Goal: Task Accomplishment & Management: Complete application form

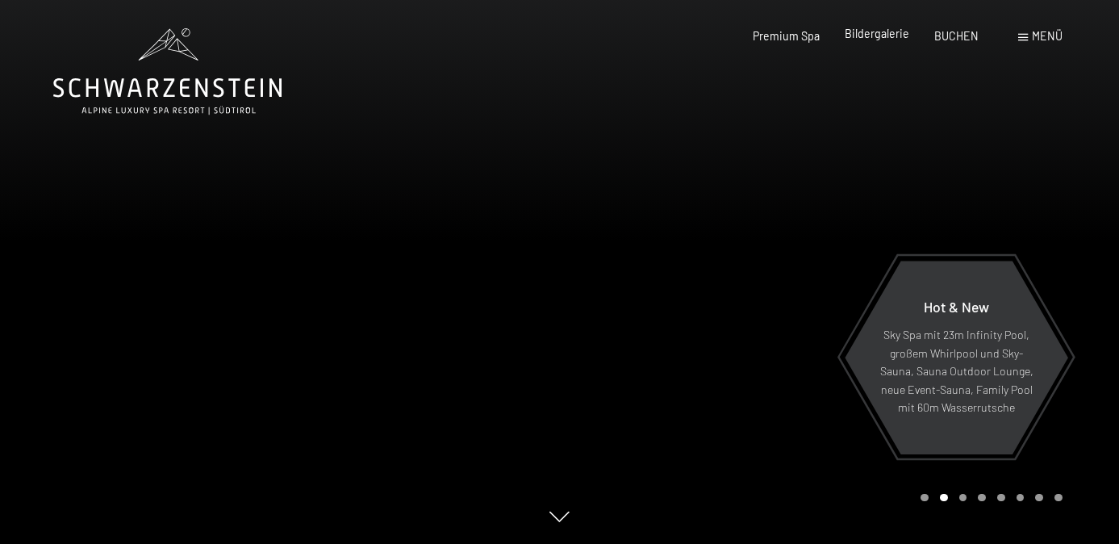
click at [877, 37] on span "Bildergalerie" at bounding box center [877, 34] width 65 height 14
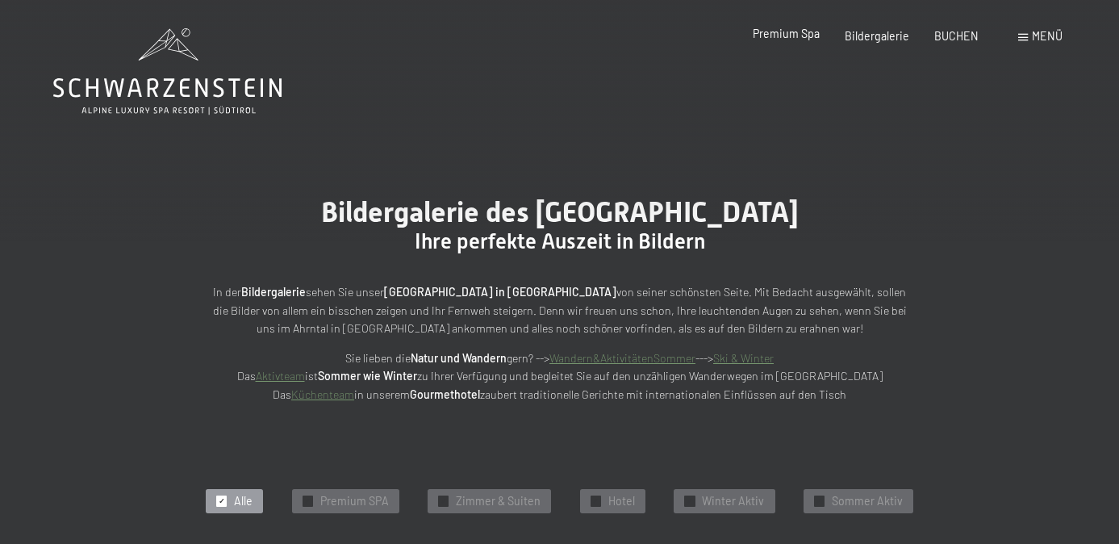
click at [804, 37] on span "Premium Spa" at bounding box center [786, 34] width 67 height 14
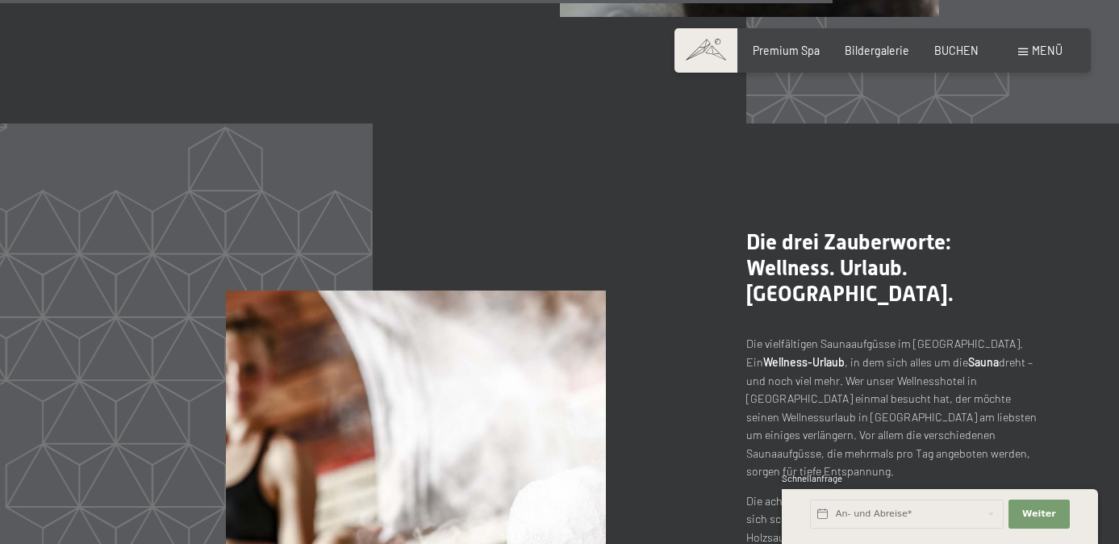
scroll to position [6295, 0]
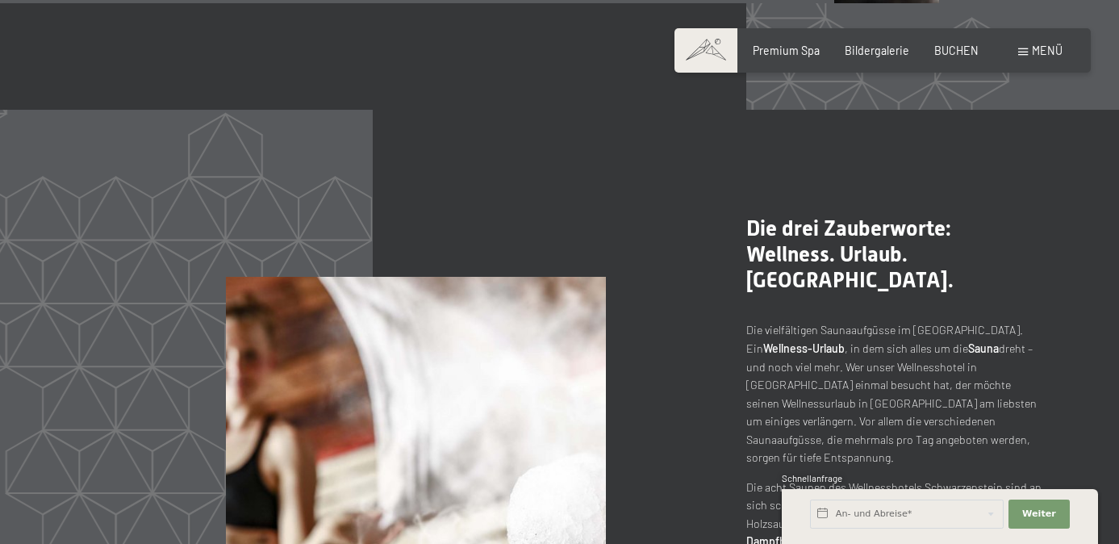
click at [1044, 52] on span "Menü" at bounding box center [1047, 51] width 31 height 14
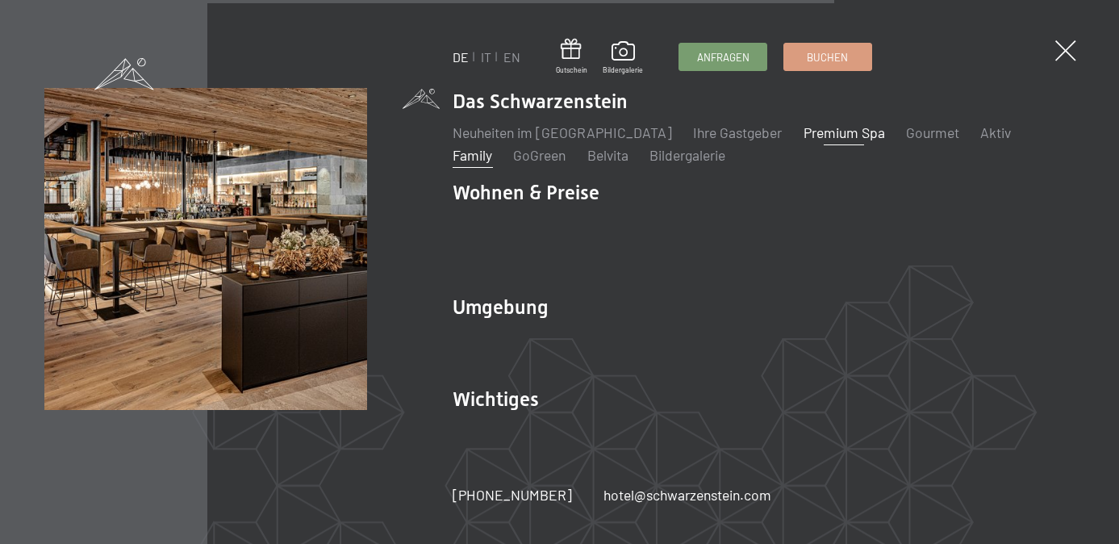
click at [492, 146] on link "Family" at bounding box center [473, 155] width 40 height 18
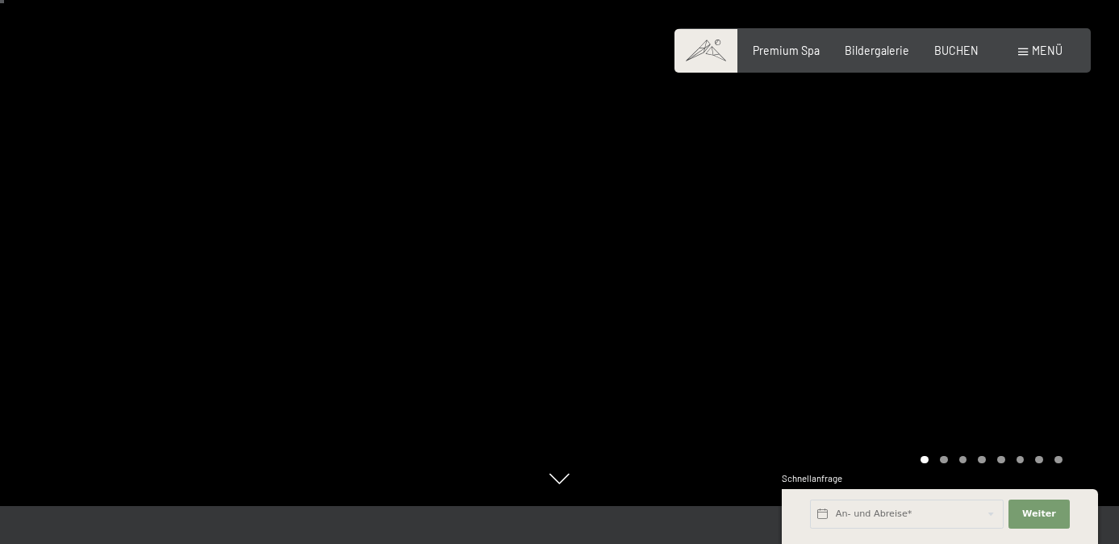
scroll to position [34, 0]
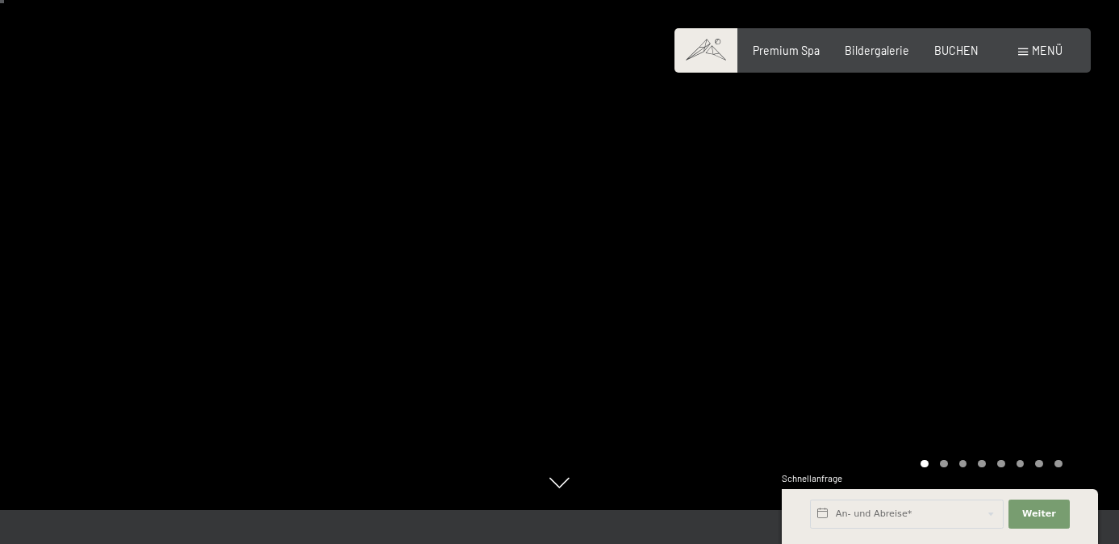
click at [938, 353] on div at bounding box center [840, 238] width 560 height 544
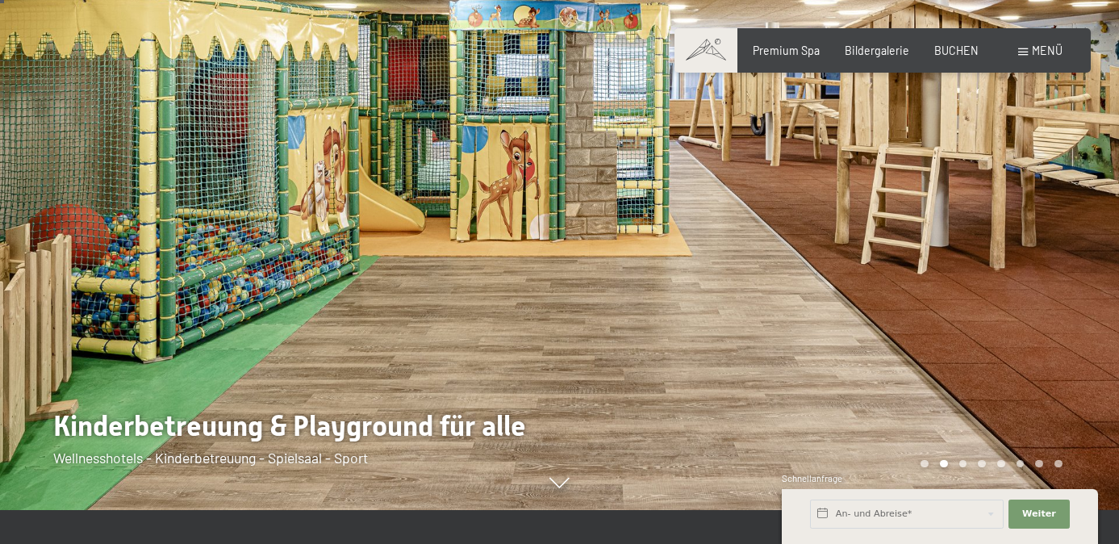
scroll to position [0, 0]
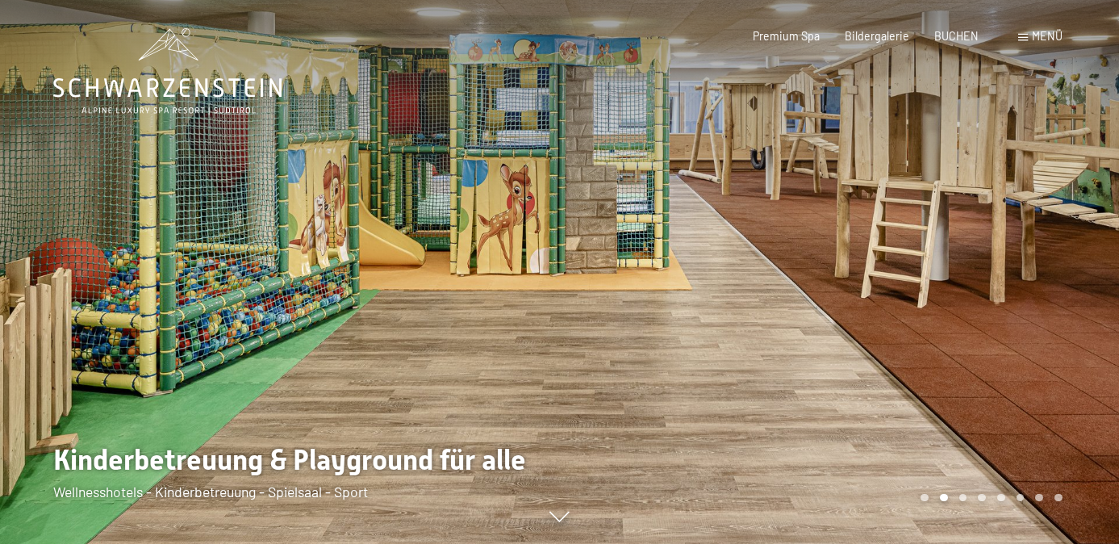
click at [972, 261] on div at bounding box center [840, 272] width 560 height 544
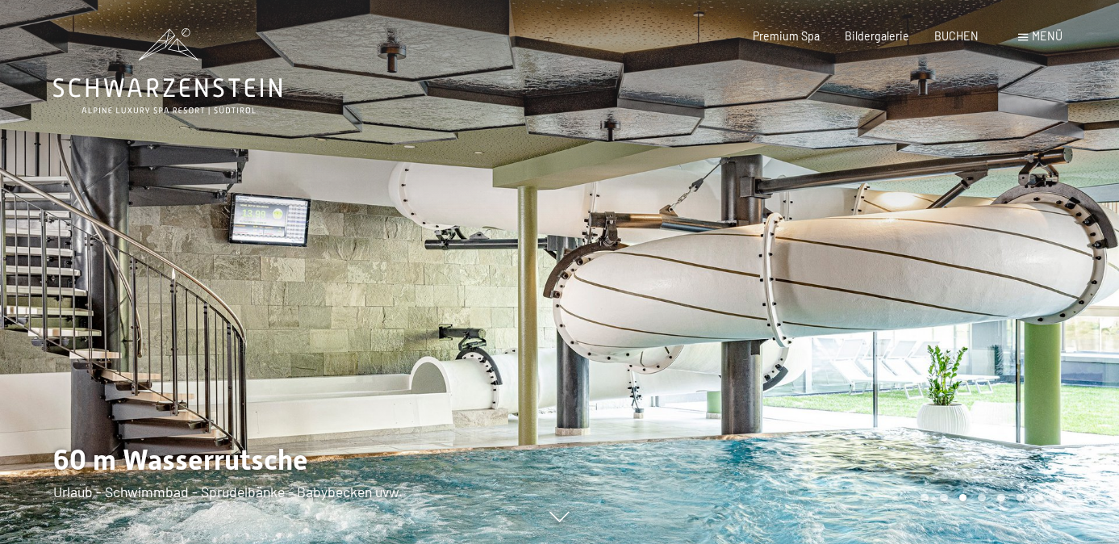
click at [968, 265] on div at bounding box center [840, 272] width 560 height 544
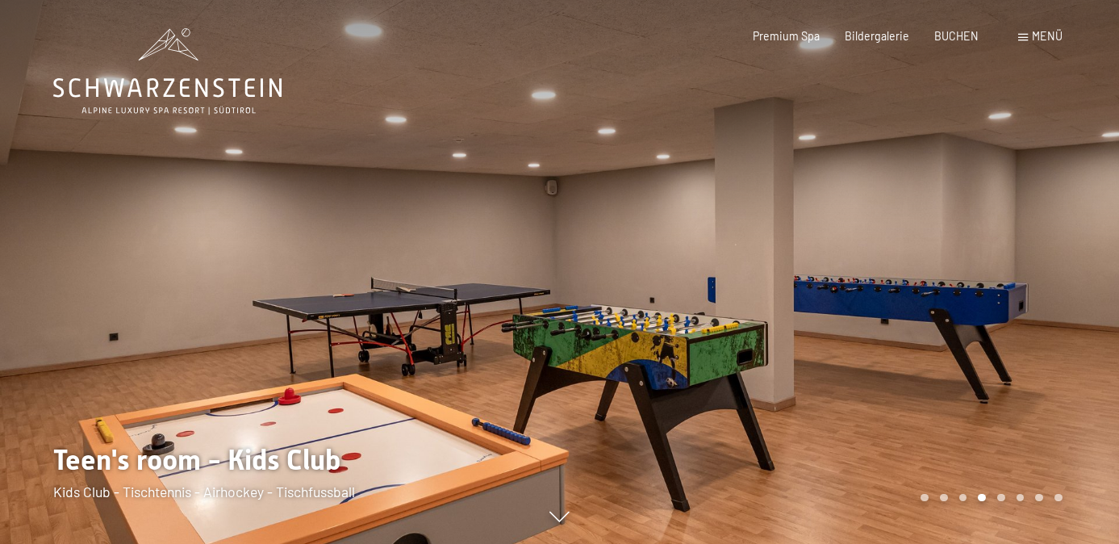
click at [968, 265] on div at bounding box center [840, 272] width 560 height 544
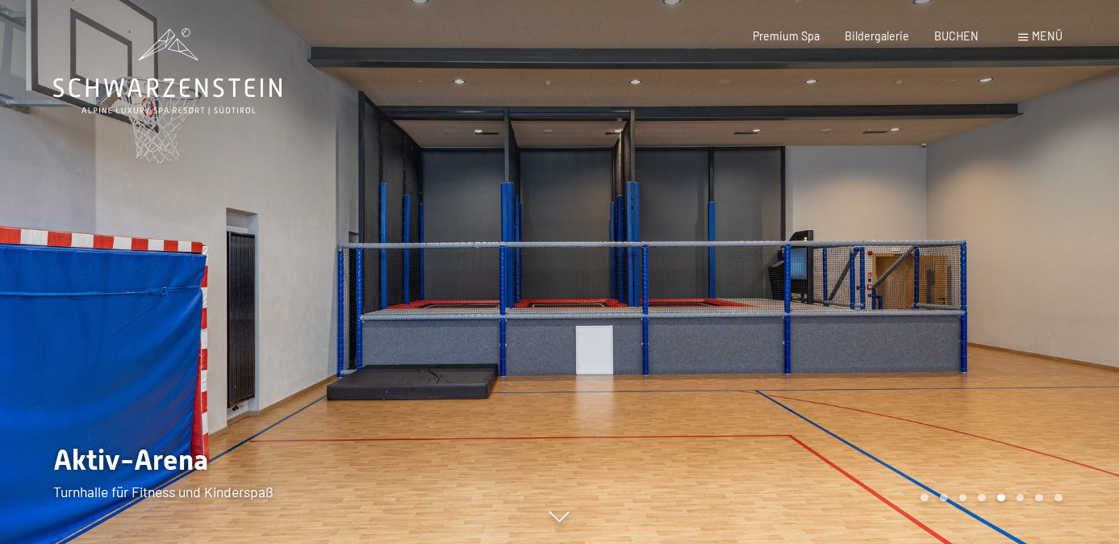
click at [968, 265] on div at bounding box center [840, 272] width 560 height 544
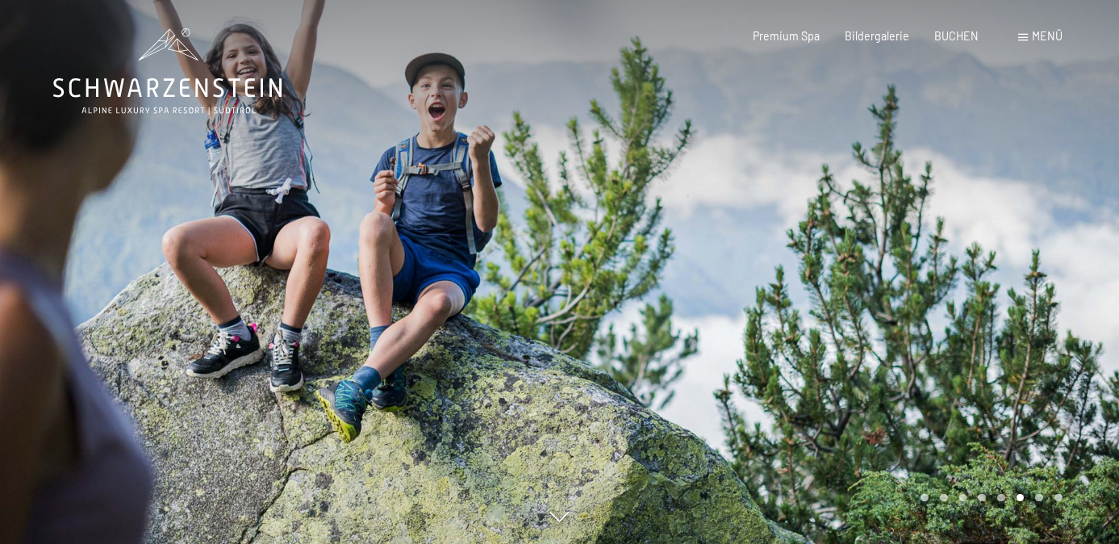
click at [968, 265] on div at bounding box center [840, 272] width 560 height 544
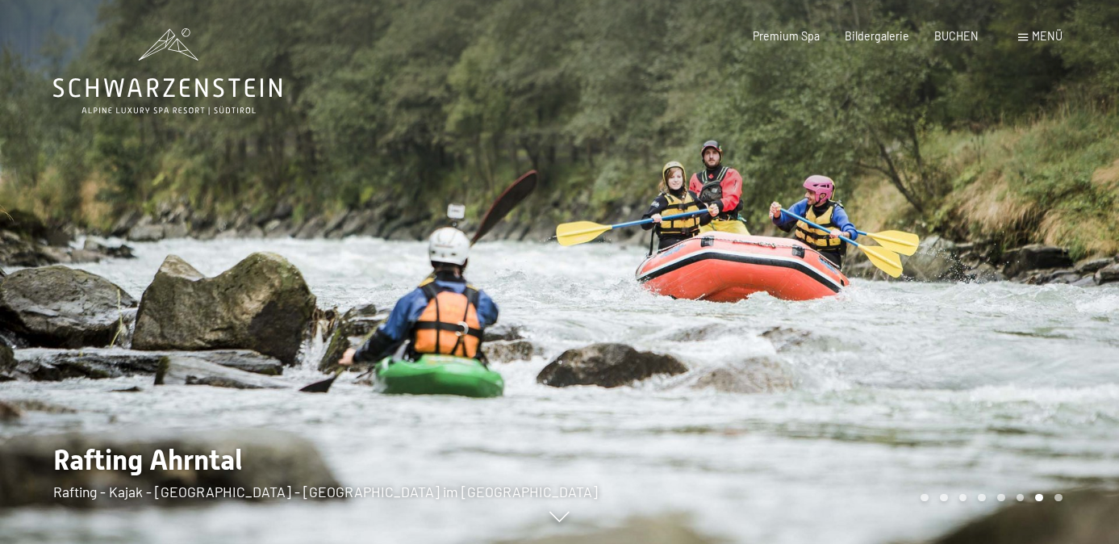
click at [968, 265] on div at bounding box center [840, 272] width 560 height 544
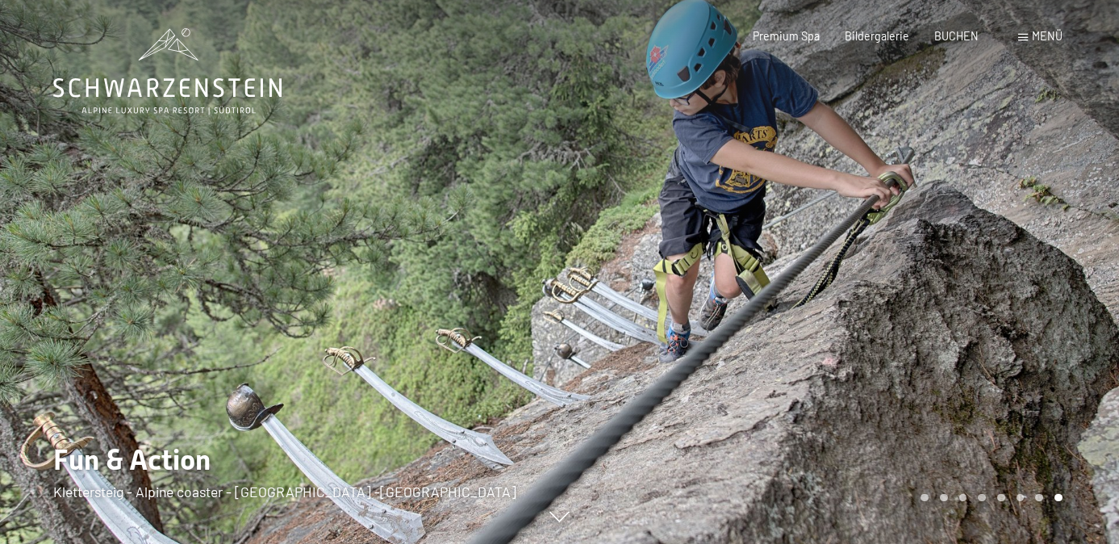
click at [968, 265] on div at bounding box center [840, 272] width 560 height 544
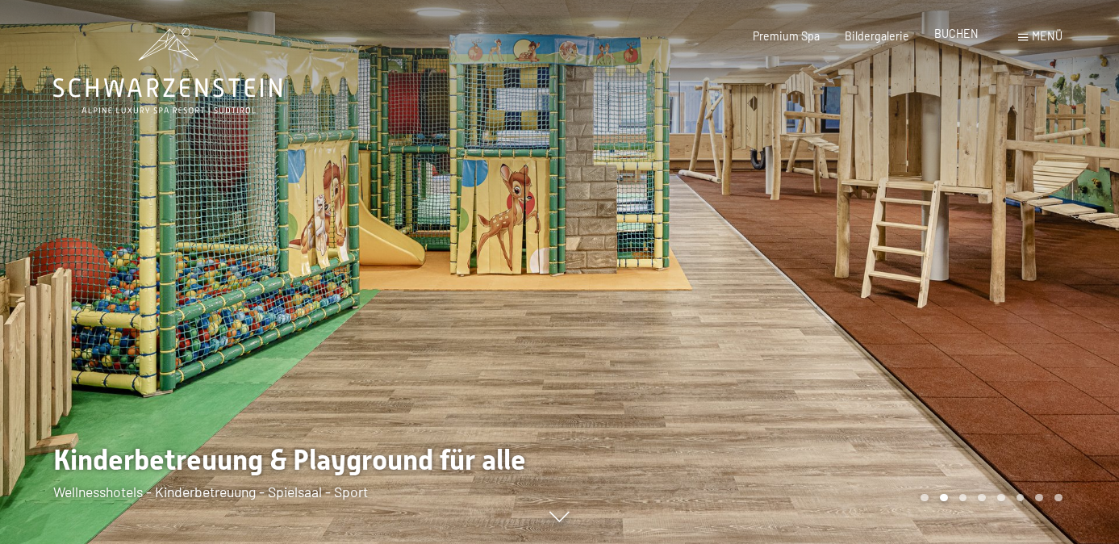
click at [959, 37] on span "BUCHEN" at bounding box center [956, 34] width 44 height 14
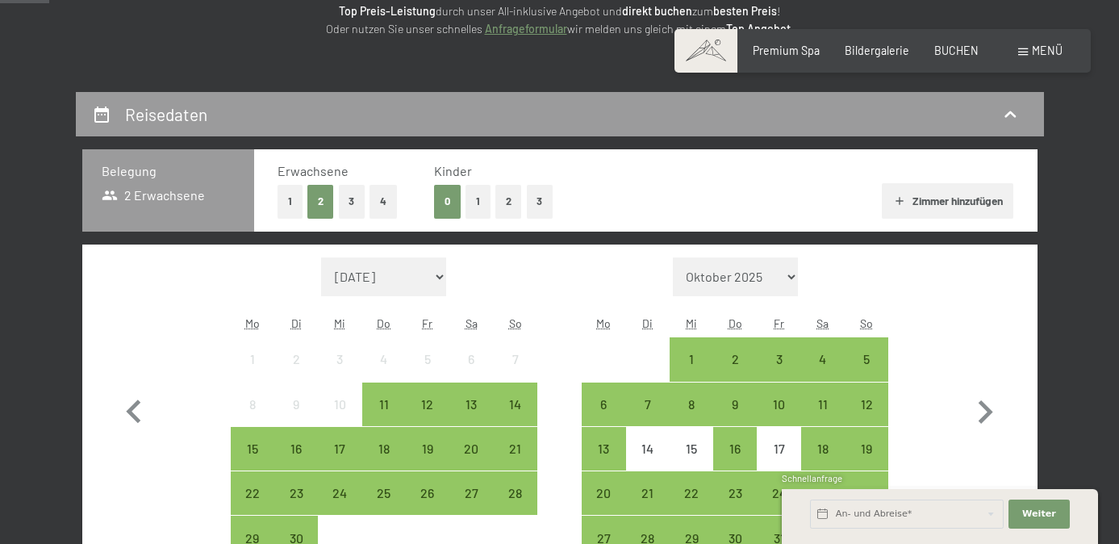
scroll to position [252, 0]
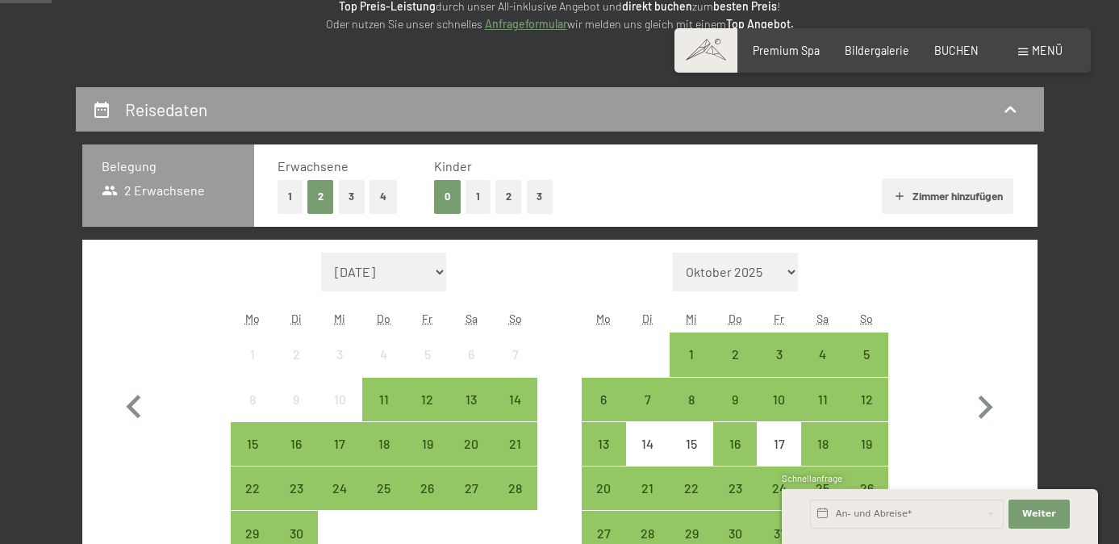
click at [482, 198] on button "1" at bounding box center [478, 196] width 25 height 33
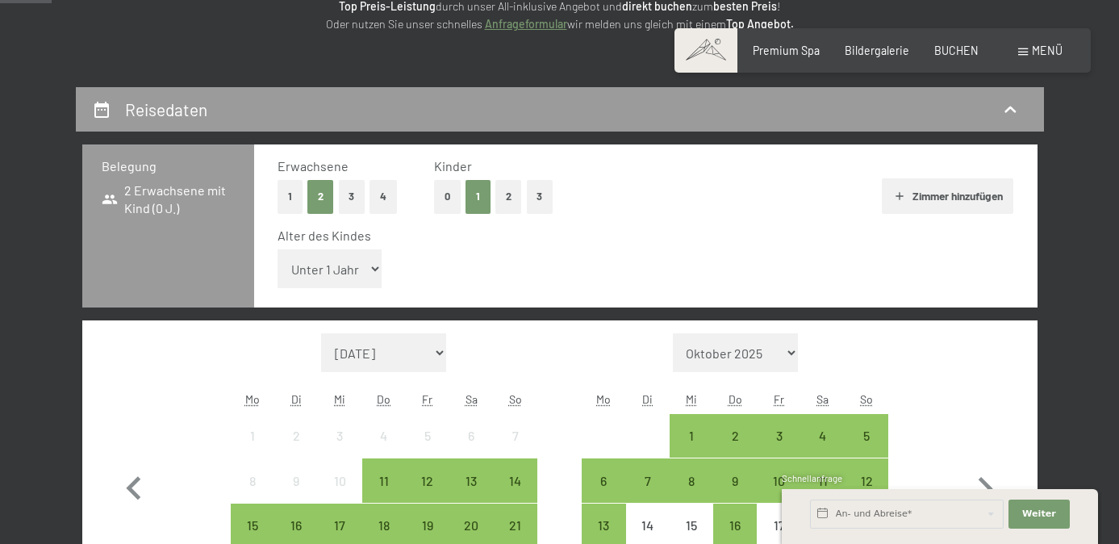
click at [366, 269] on select "Unter 1 Jahr 1 Jahr 2 Jahre 3 Jahre 4 Jahre 5 Jahre 6 Jahre 7 Jahre 8 Jahre 9 J…" at bounding box center [330, 268] width 105 height 39
select select "2"
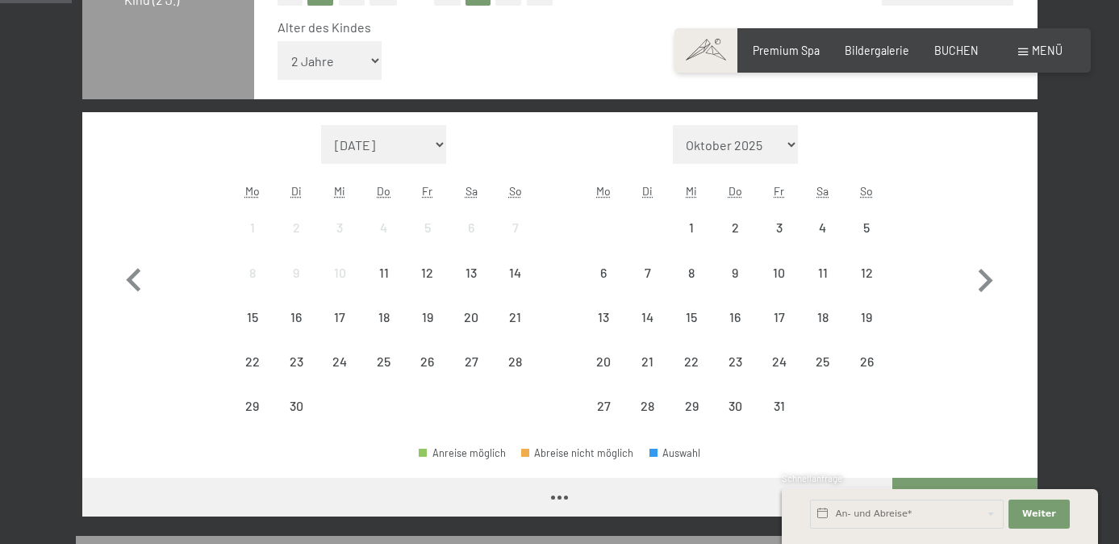
scroll to position [462, 0]
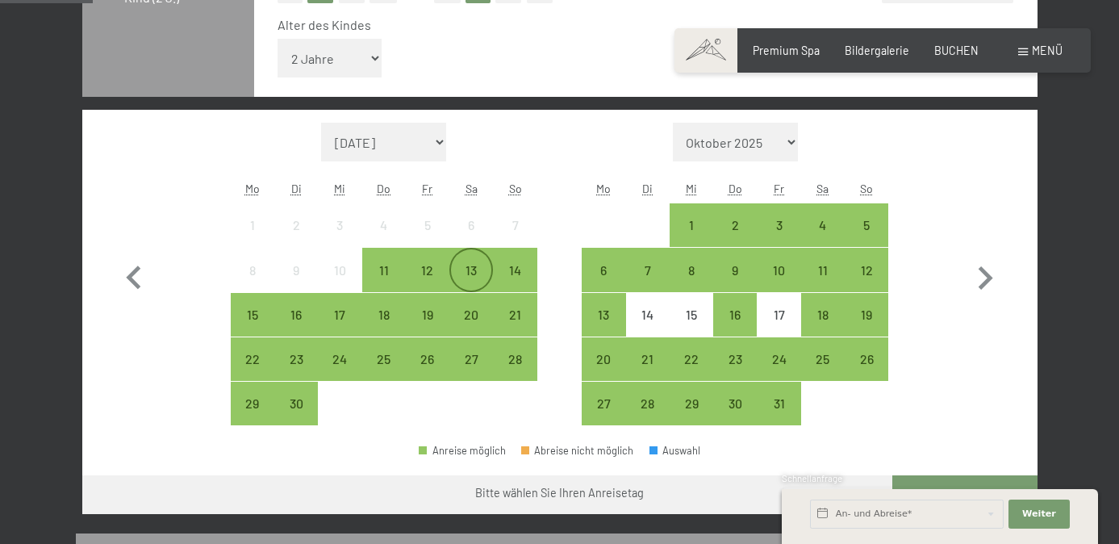
click at [466, 274] on div "13" at bounding box center [471, 284] width 40 height 40
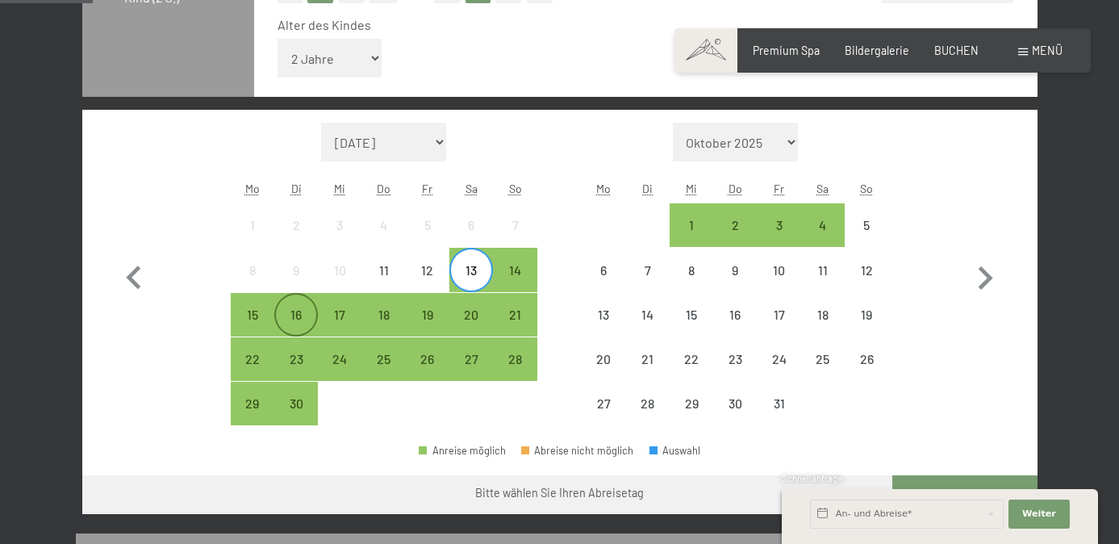
click at [299, 320] on div "16" at bounding box center [296, 328] width 40 height 40
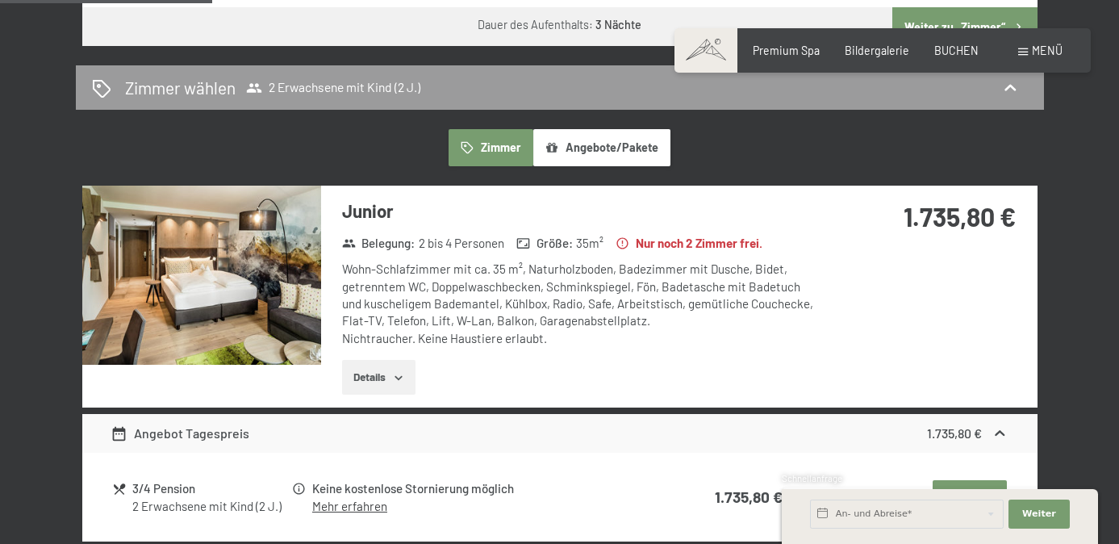
scroll to position [932, 0]
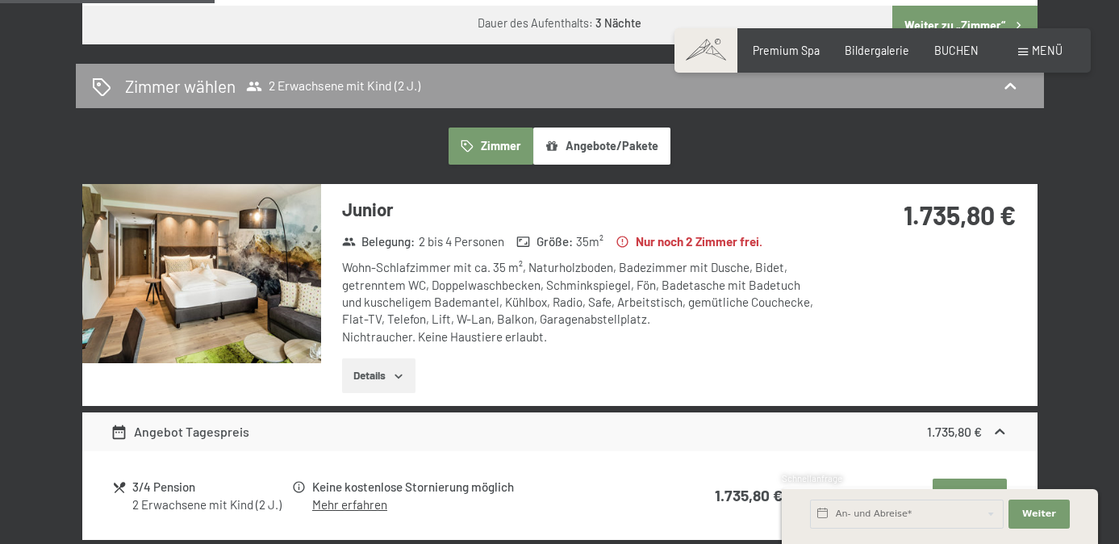
click at [396, 370] on icon "button" at bounding box center [398, 376] width 13 height 13
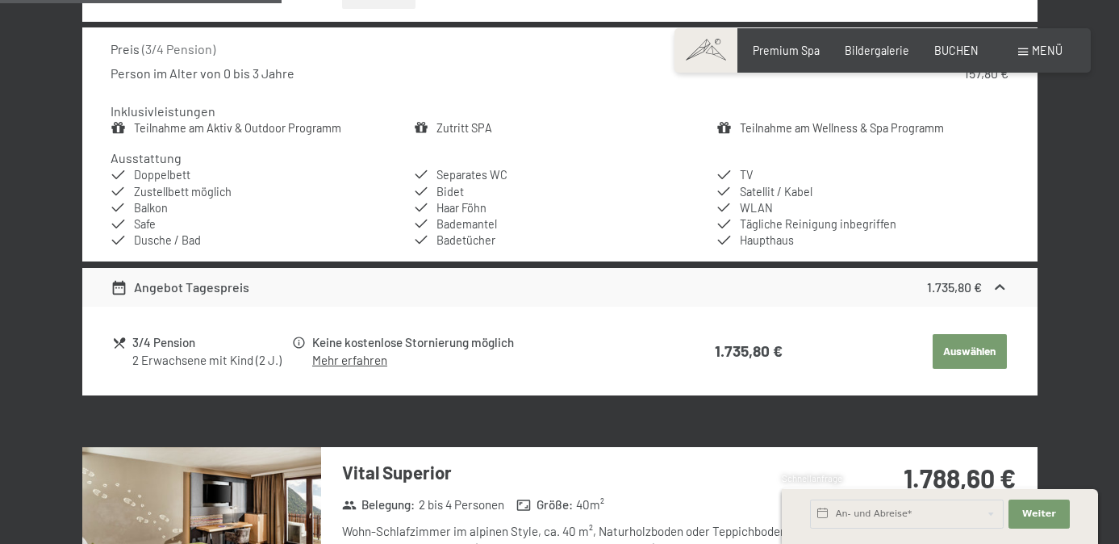
scroll to position [1325, 0]
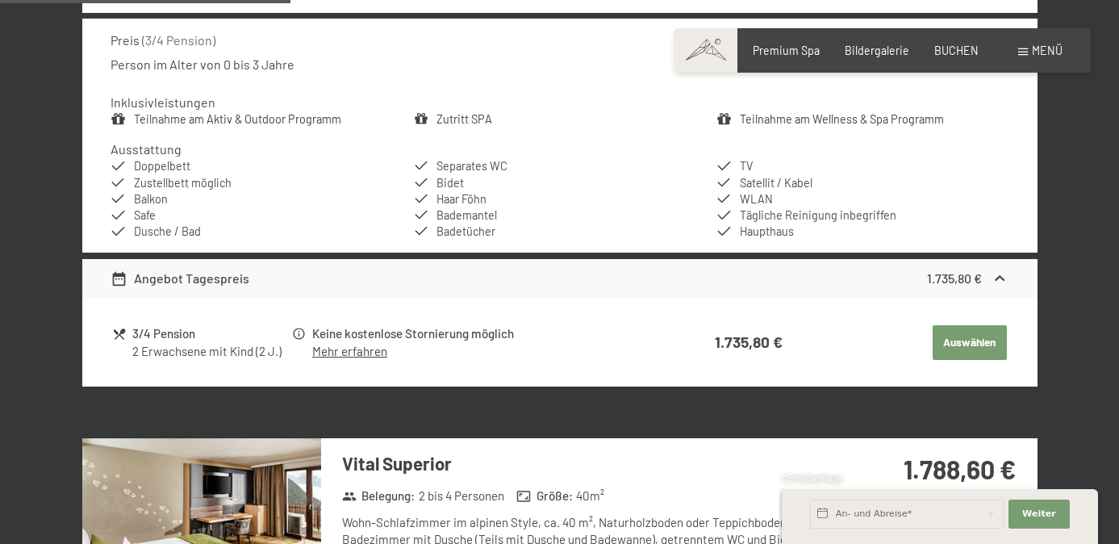
click at [333, 349] on link "Mehr erfahren" at bounding box center [349, 351] width 75 height 15
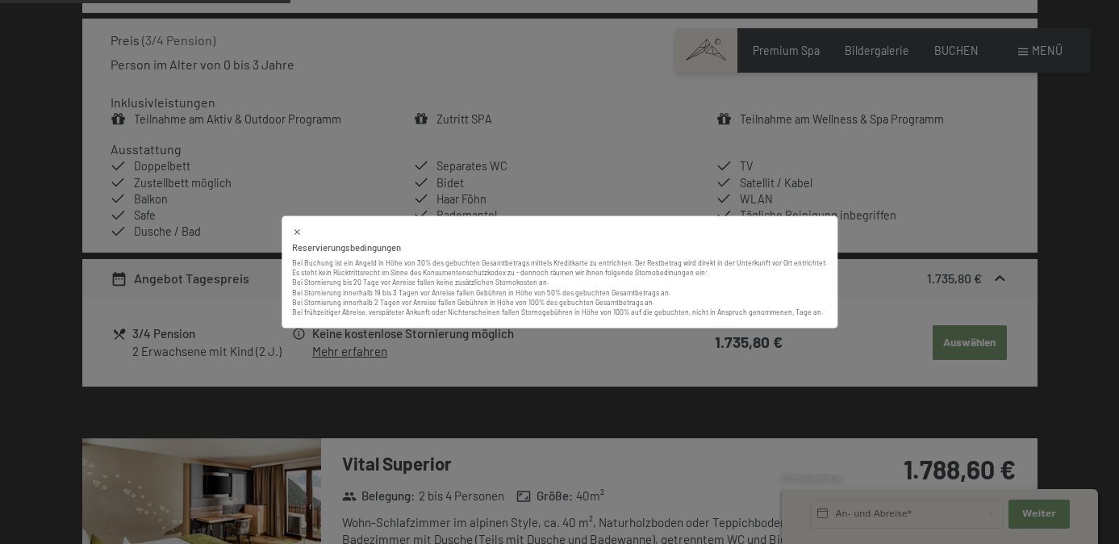
click at [301, 232] on icon at bounding box center [297, 233] width 10 height 10
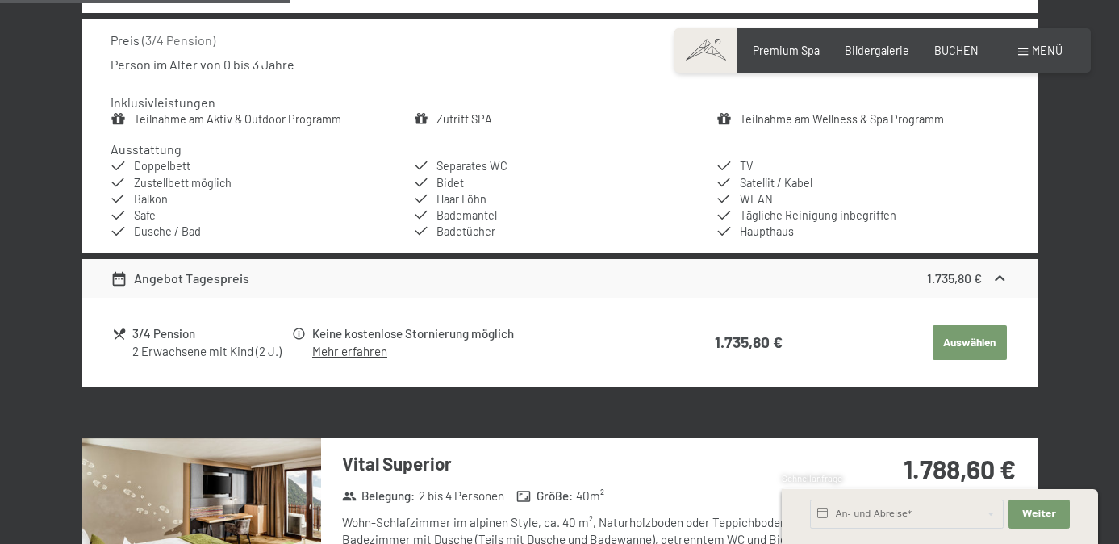
click at [298, 331] on icon at bounding box center [299, 334] width 15 height 15
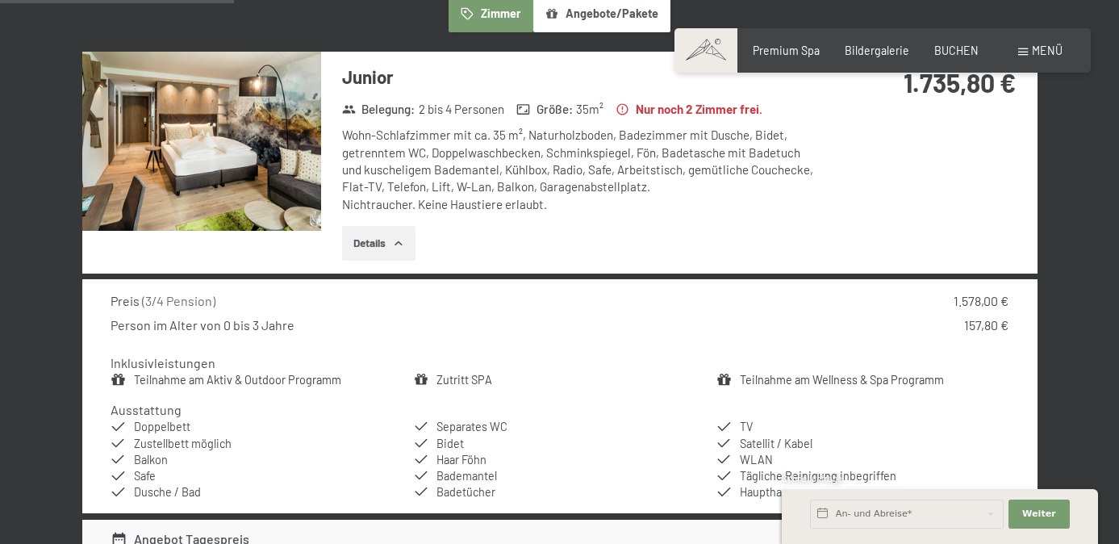
scroll to position [1065, 0]
click at [527, 108] on icon at bounding box center [523, 109] width 15 height 15
click at [233, 148] on img at bounding box center [201, 140] width 239 height 179
click at [0, 0] on button "button" at bounding box center [0, 0] width 0 height 0
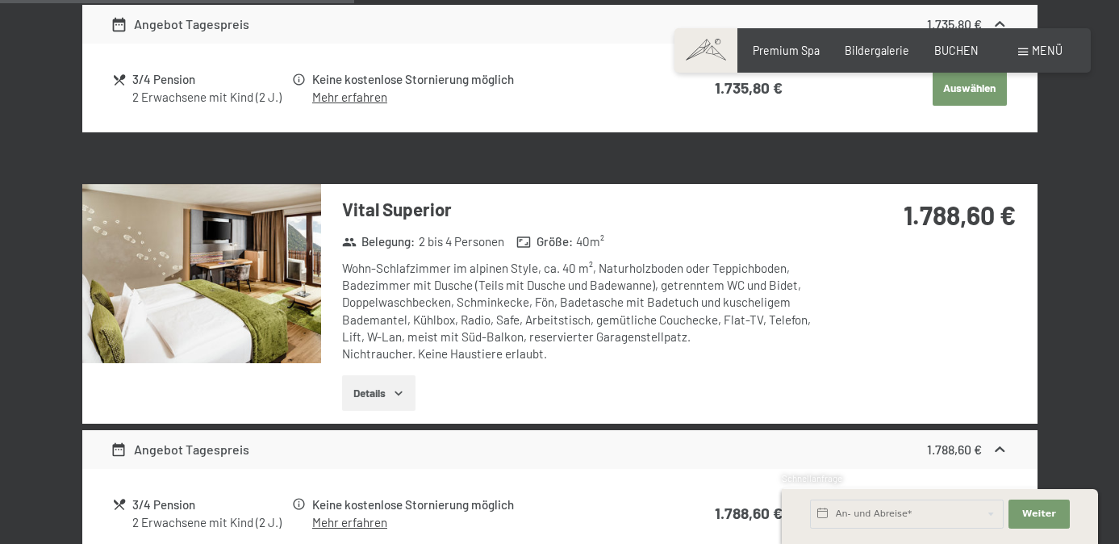
scroll to position [1615, 0]
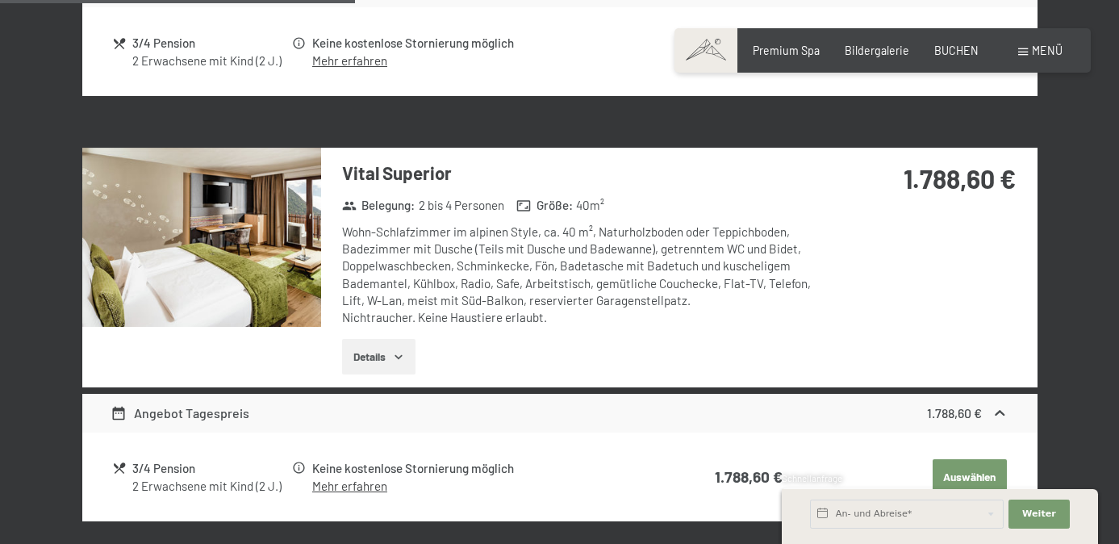
click at [166, 249] on img at bounding box center [201, 237] width 239 height 179
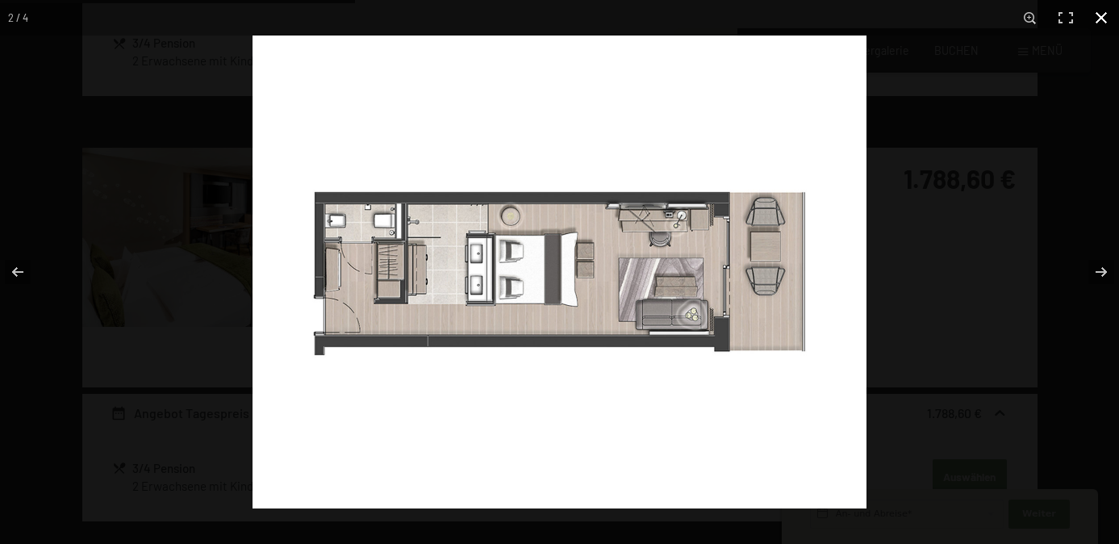
click at [1098, 21] on button "button" at bounding box center [1102, 18] width 36 height 36
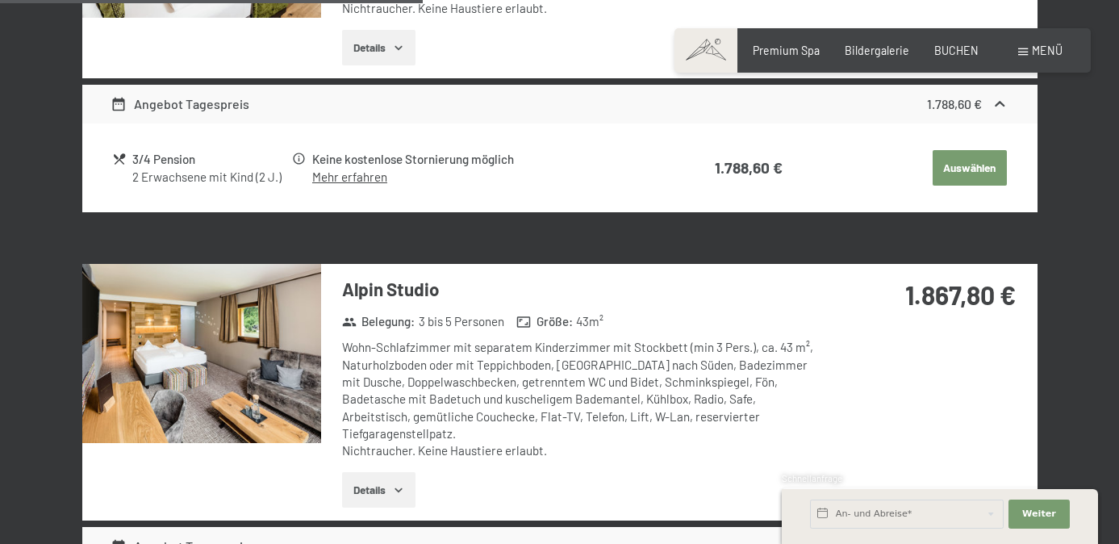
scroll to position [1925, 0]
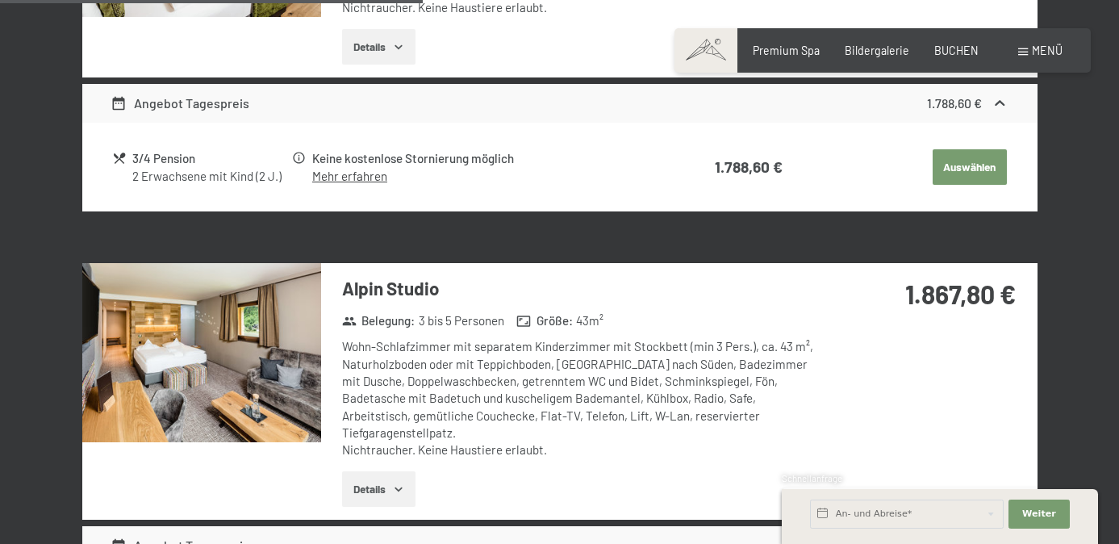
click at [257, 377] on img at bounding box center [201, 352] width 239 height 179
click at [0, 0] on button "button" at bounding box center [0, 0] width 0 height 0
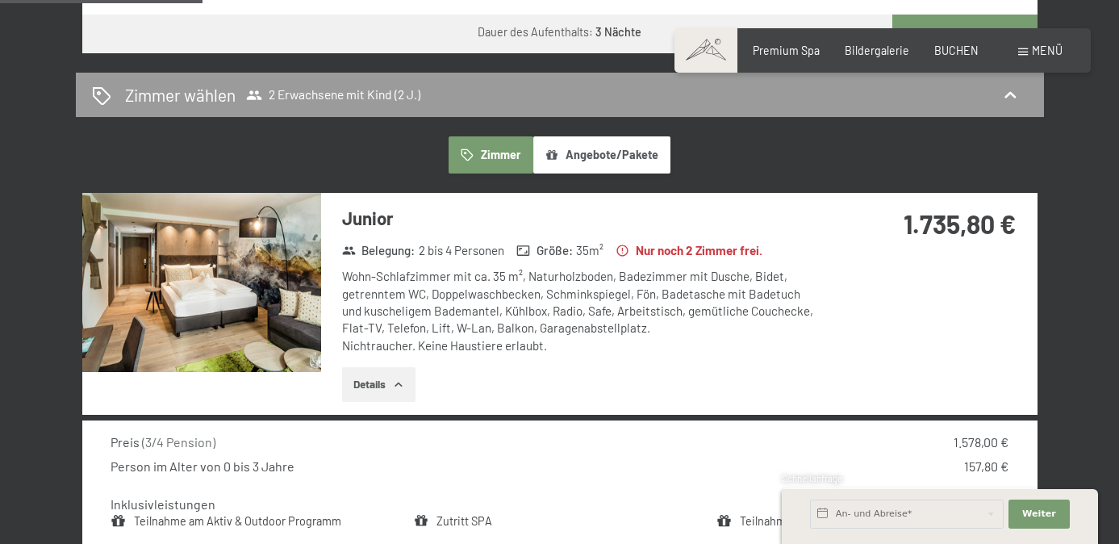
scroll to position [905, 0]
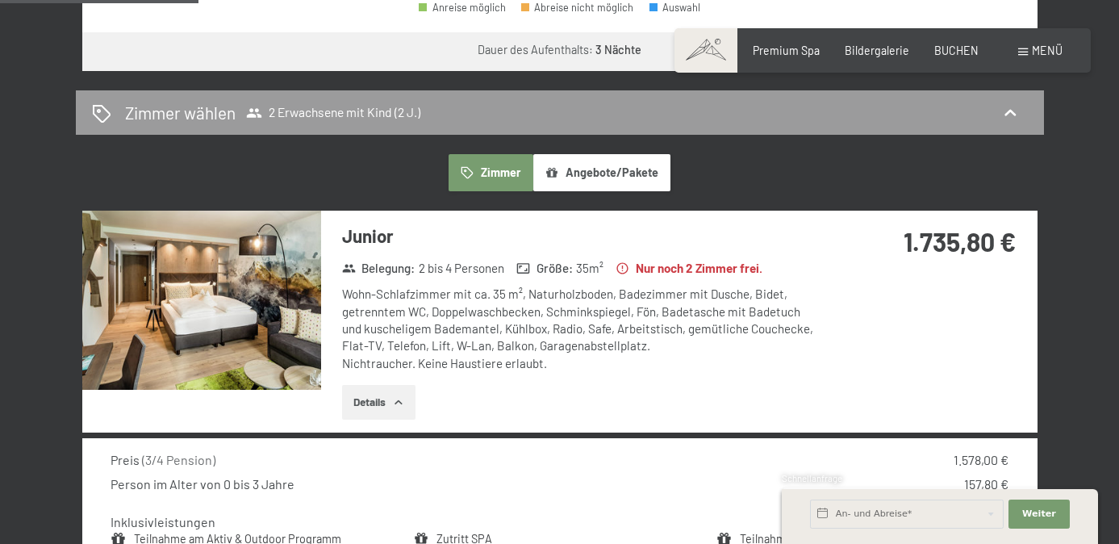
click at [602, 165] on button "Angebote/Pakete" at bounding box center [601, 172] width 137 height 37
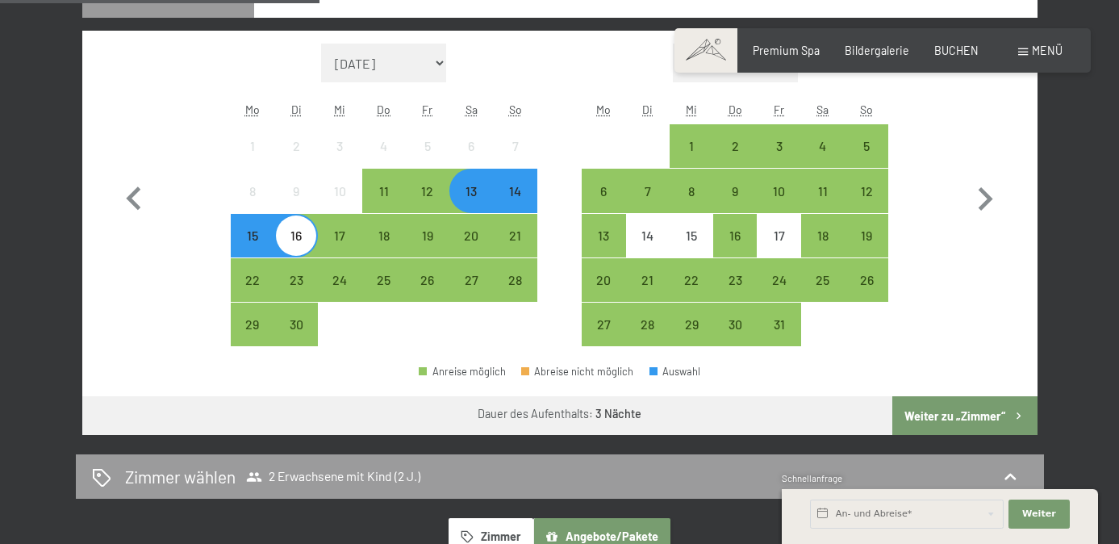
scroll to position [544, 0]
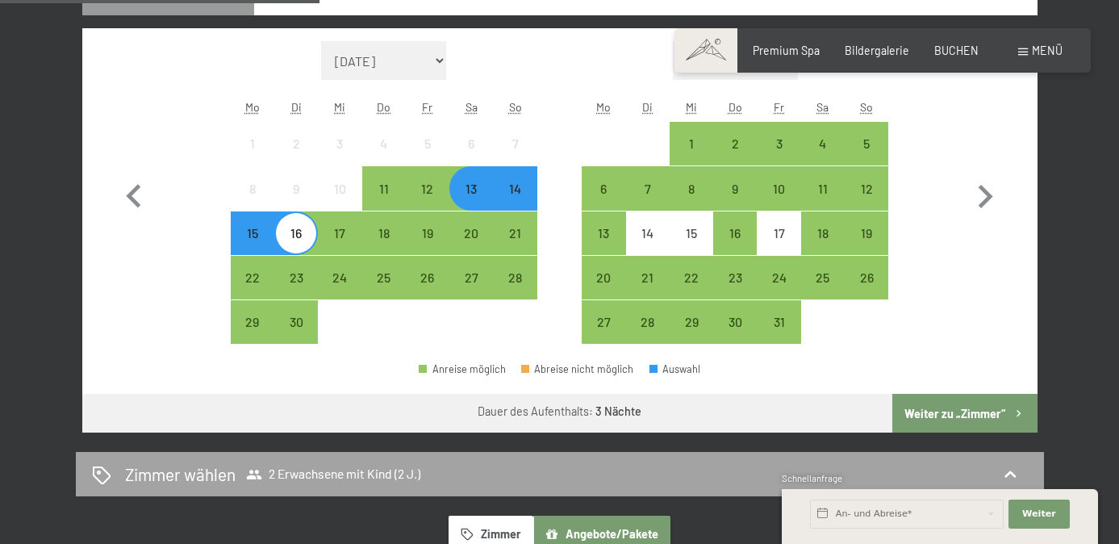
click at [575, 471] on div "Zimmer wählen 2 Erwachsene mit Kind (2 J.)" at bounding box center [560, 473] width 936 height 23
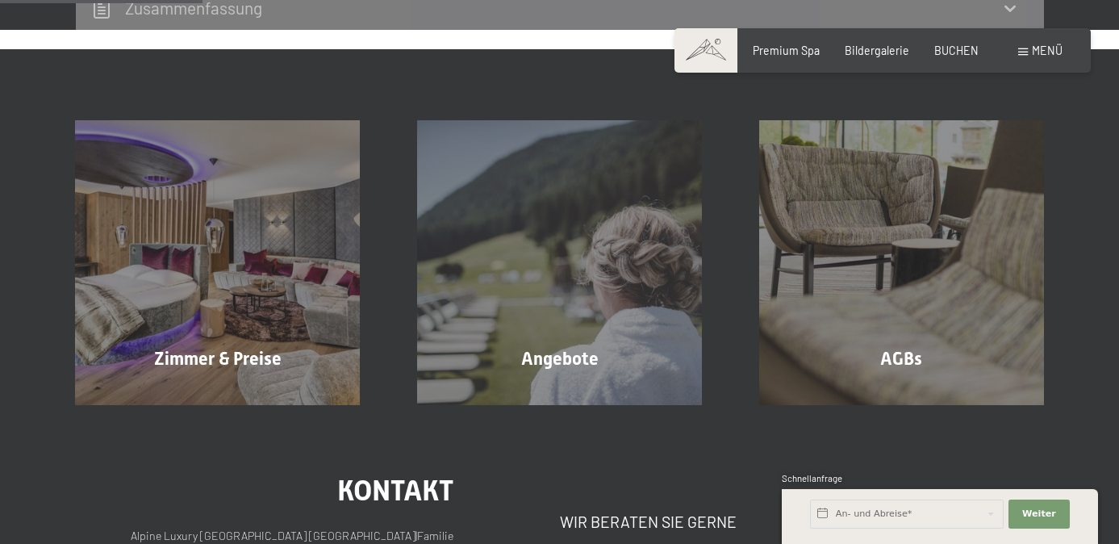
scroll to position [339, 0]
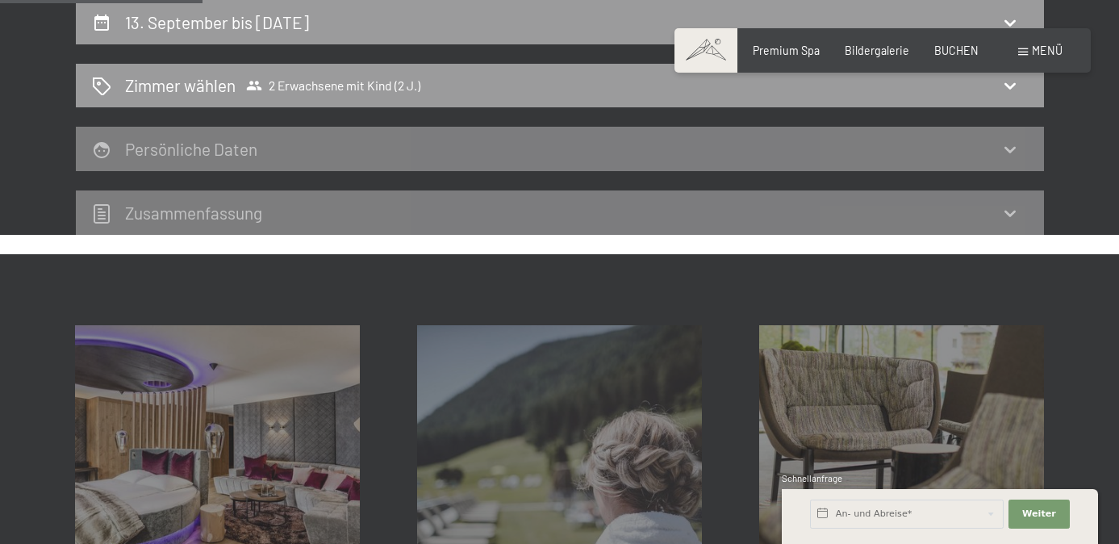
click at [553, 219] on div "Zusammen­fassung" at bounding box center [560, 212] width 936 height 23
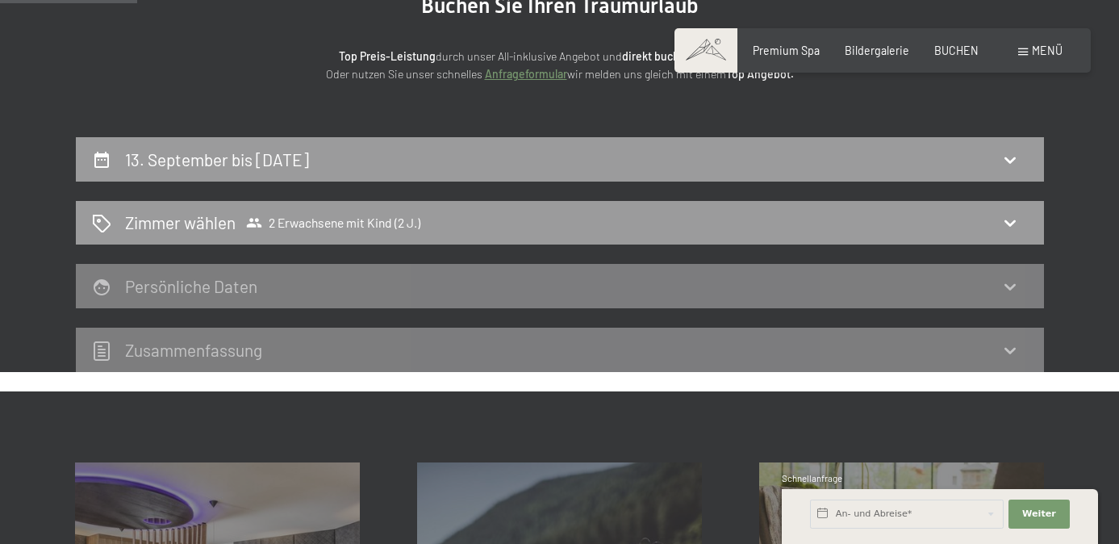
scroll to position [0, 0]
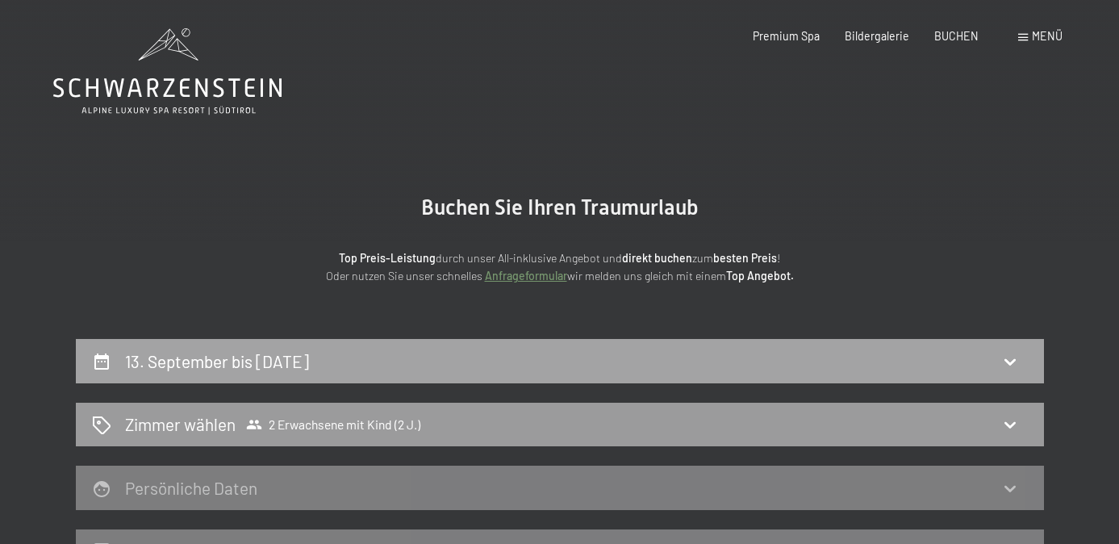
click at [475, 360] on div "13. September bis 16. September 2025" at bounding box center [560, 360] width 936 height 23
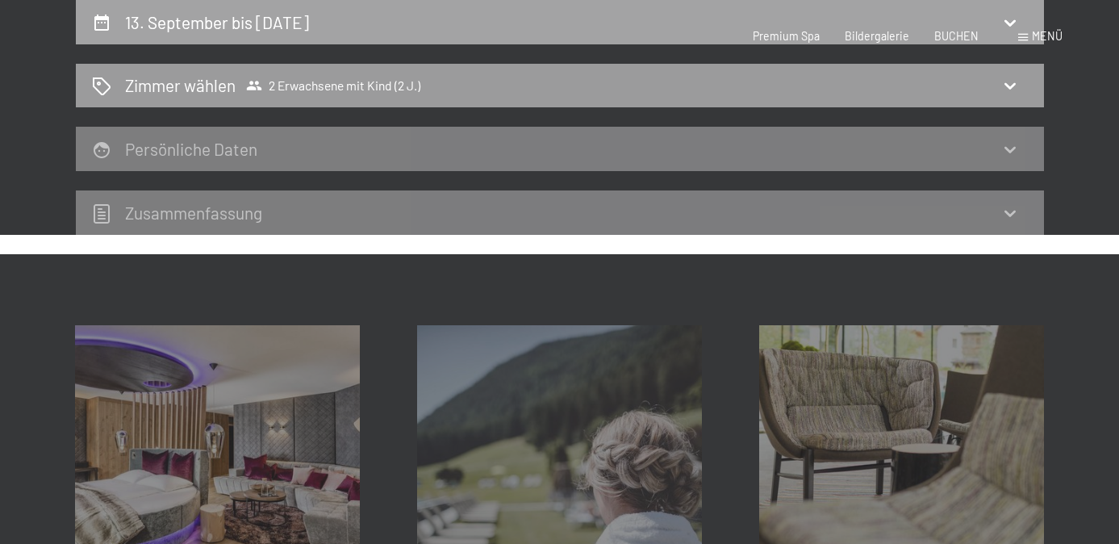
select select "2"
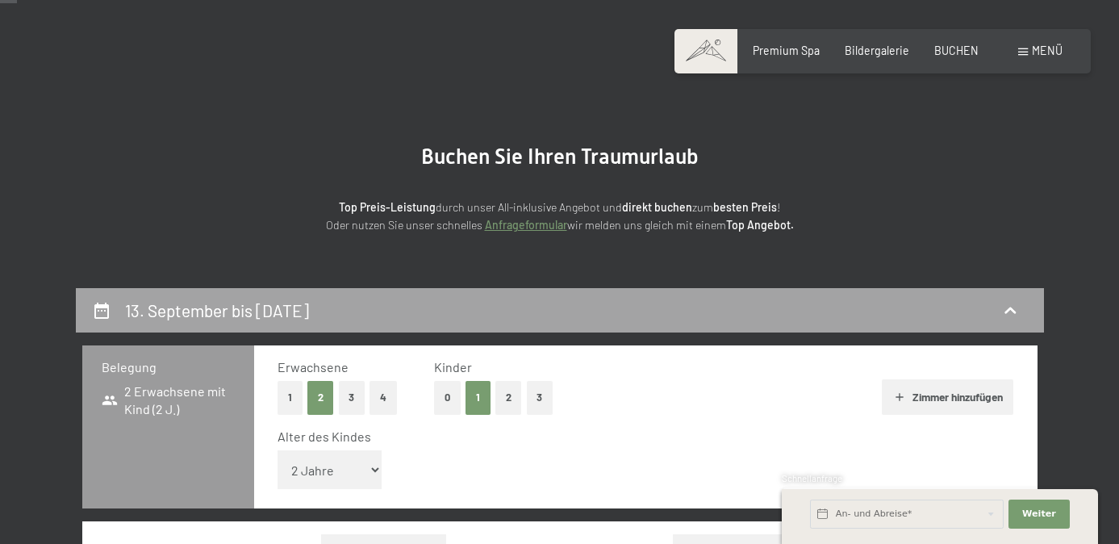
scroll to position [23, 0]
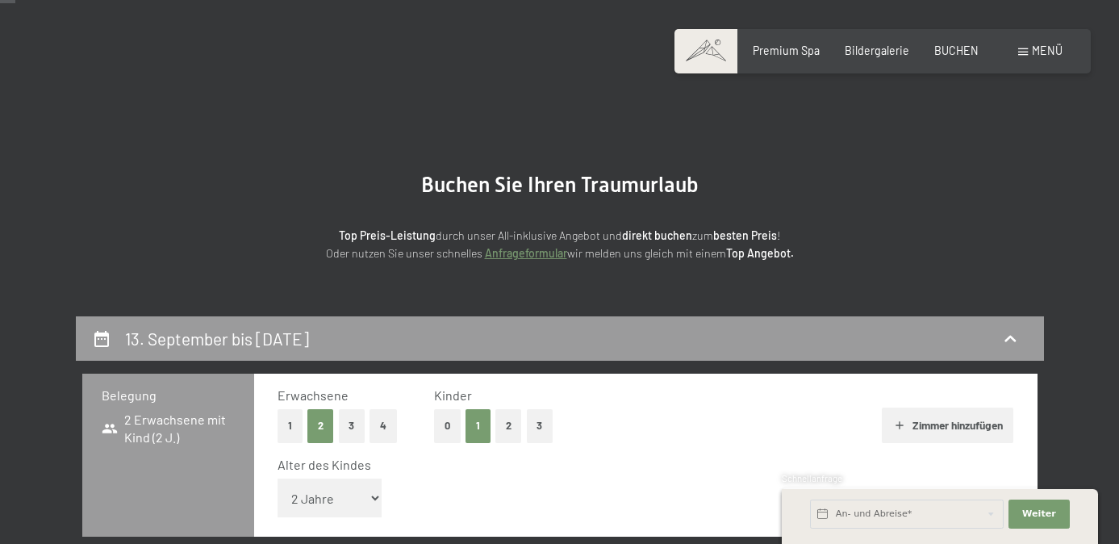
click at [1046, 53] on span "Menü" at bounding box center [1047, 51] width 31 height 14
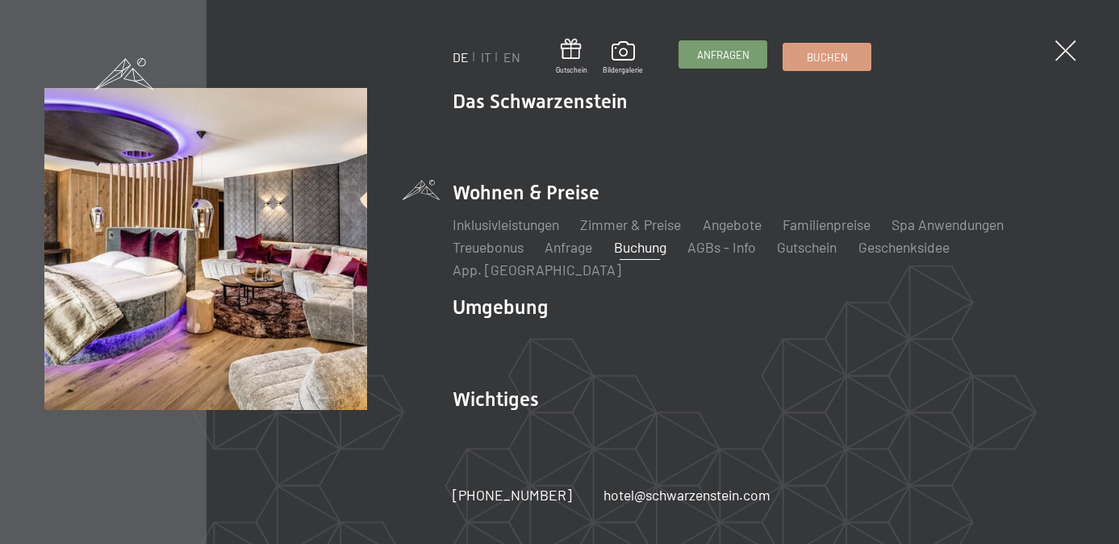
click at [739, 49] on span "Anfragen" at bounding box center [723, 55] width 52 height 15
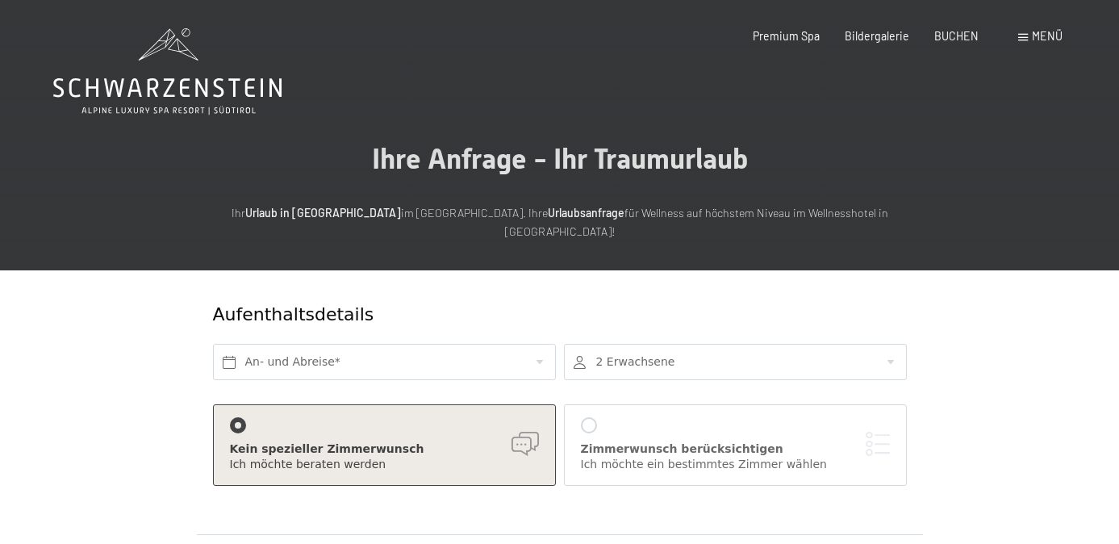
click at [385, 336] on div "An- und Abreise*" at bounding box center [384, 362] width 351 height 52
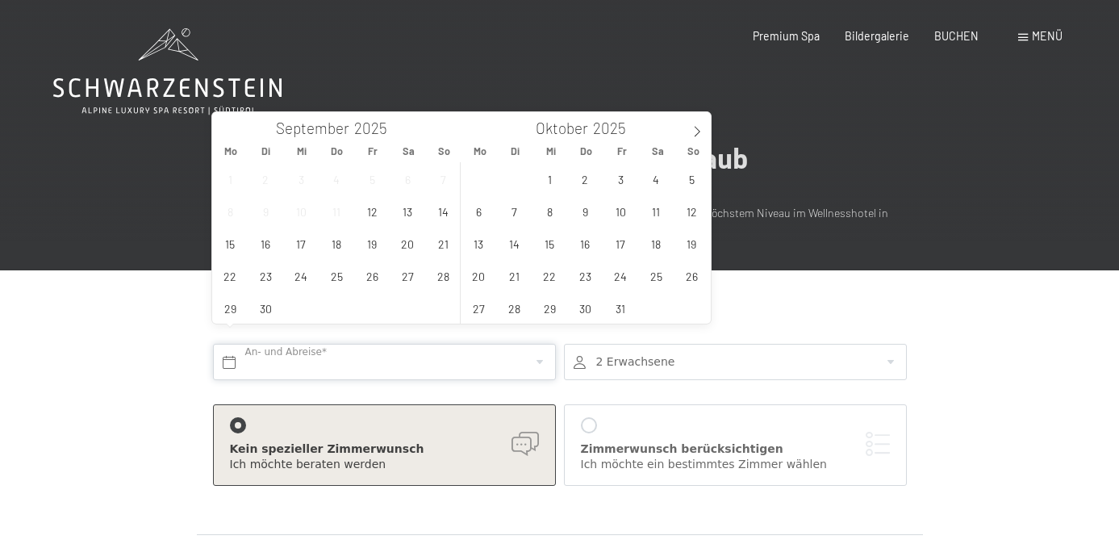
click at [385, 344] on input "text" at bounding box center [384, 362] width 343 height 36
click at [417, 220] on span "13" at bounding box center [407, 210] width 31 height 31
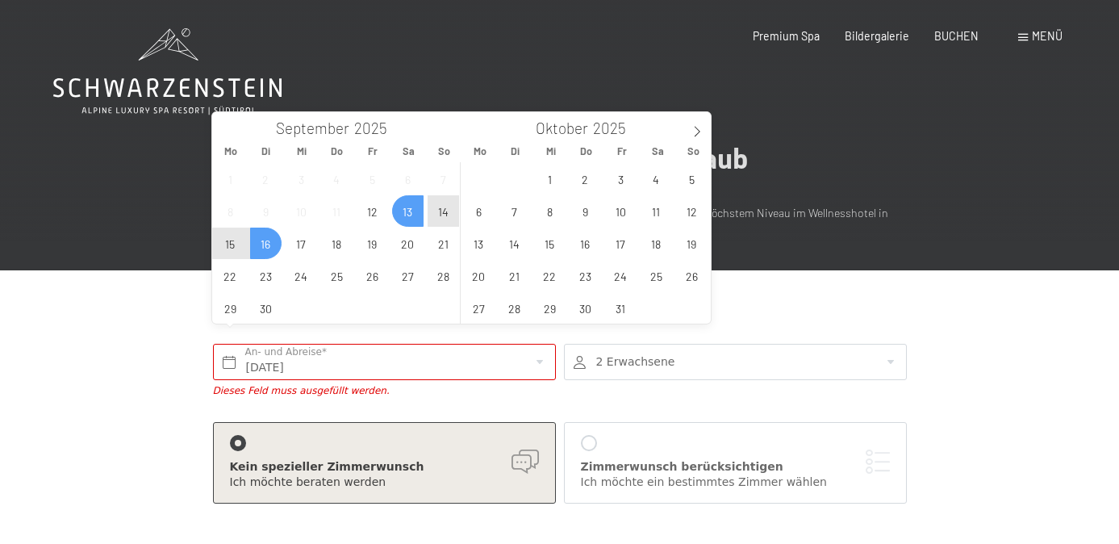
click at [267, 250] on span "16" at bounding box center [265, 243] width 31 height 31
type input "Sa. 13.09.2025 - Di. 16.09.2025"
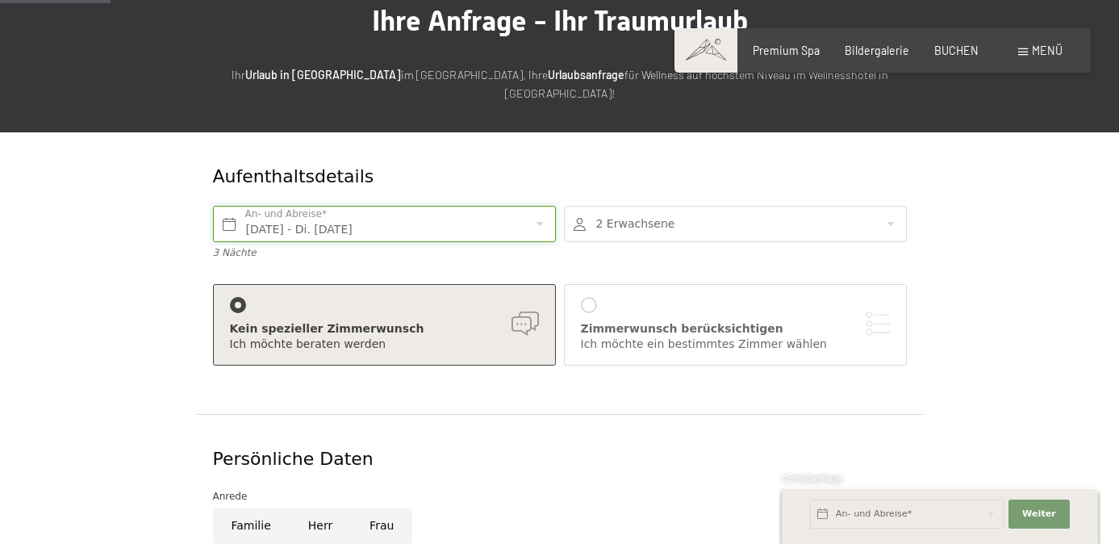
scroll to position [146, 0]
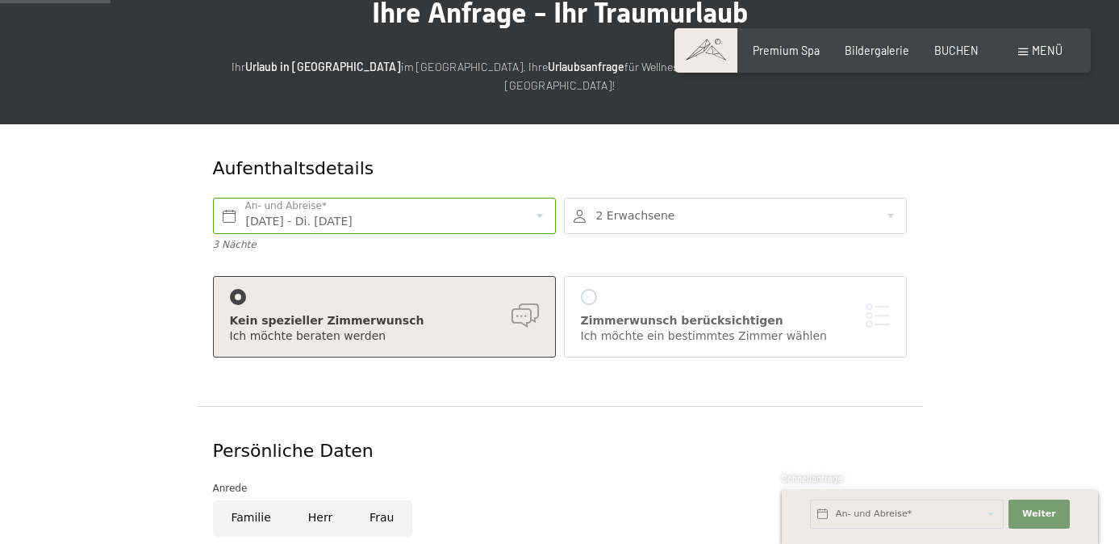
click at [682, 198] on div at bounding box center [735, 216] width 343 height 36
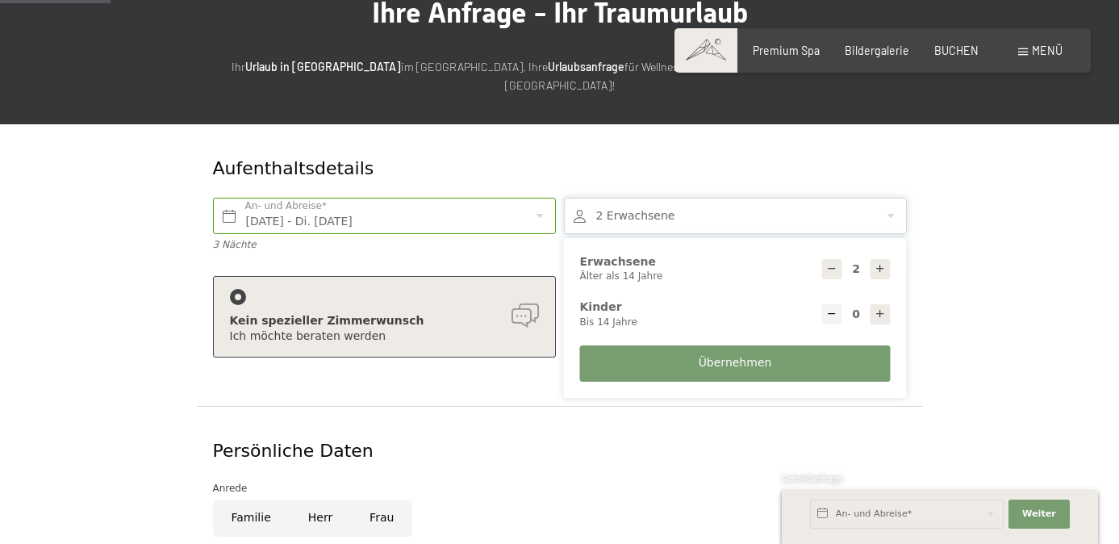
click at [883, 308] on icon at bounding box center [880, 313] width 11 height 11
type input "1"
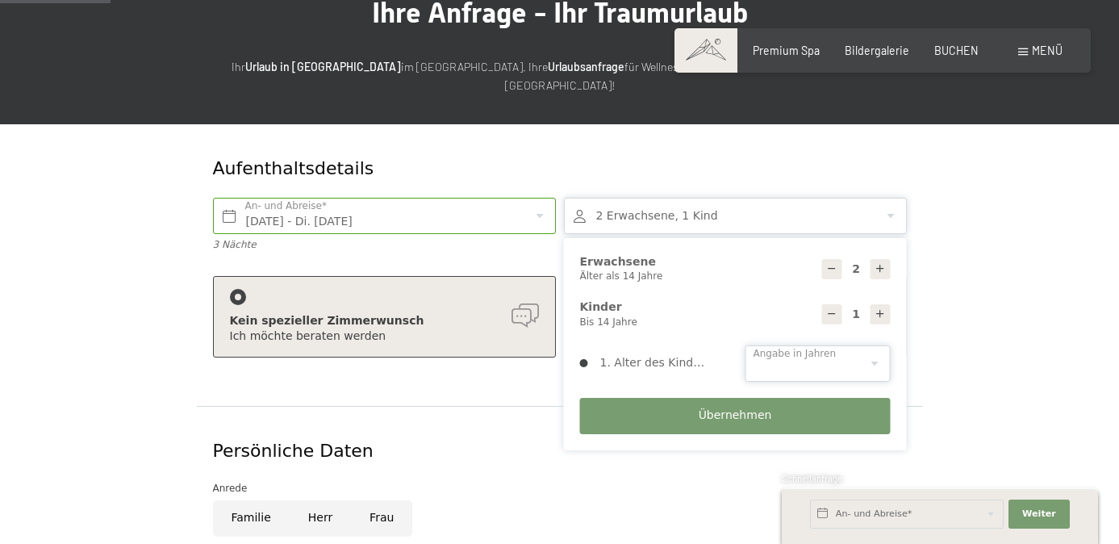
click at [821, 346] on select "0 1 2 3 4 5 6 7 8 9 10 11 12 13 14" at bounding box center [818, 363] width 145 height 36
select select "2"
click at [765, 407] on button "Übernehmen" at bounding box center [735, 416] width 311 height 36
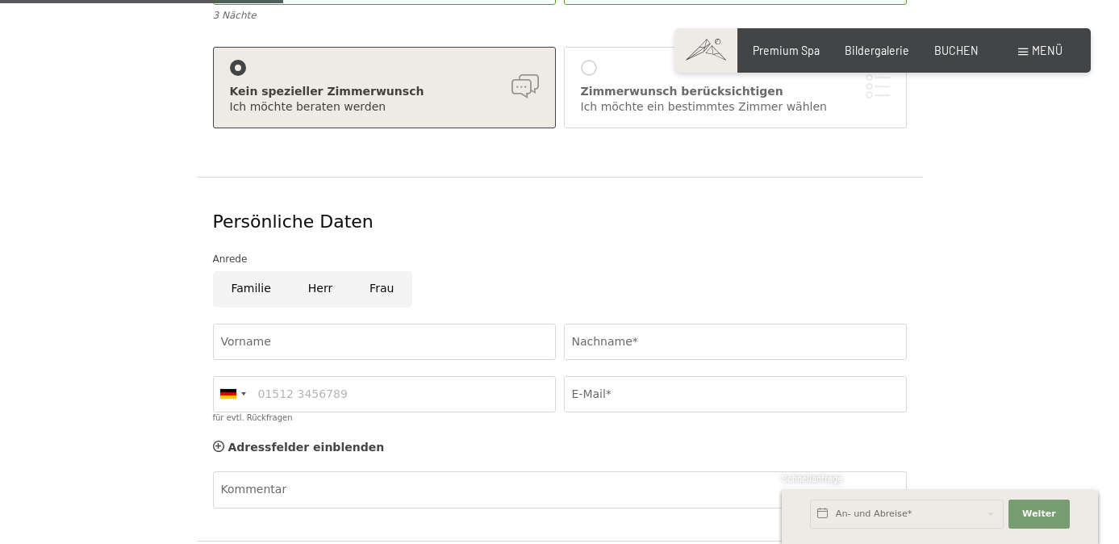
scroll to position [382, 0]
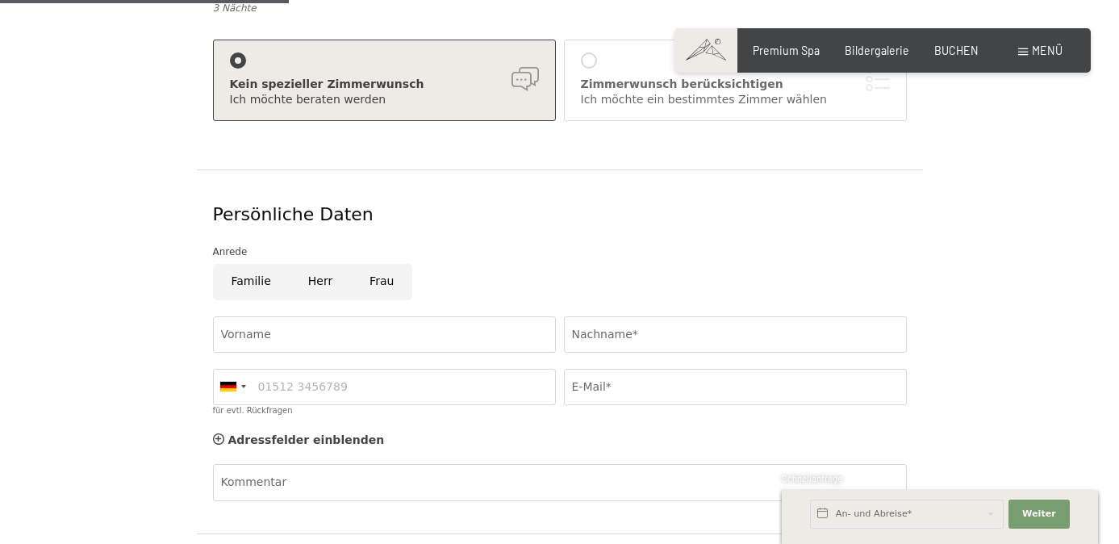
click at [328, 264] on input "Herr" at bounding box center [320, 282] width 61 height 36
radio input "true"
click at [313, 325] on input "Vorname" at bounding box center [384, 334] width 343 height 36
type input "Patrick"
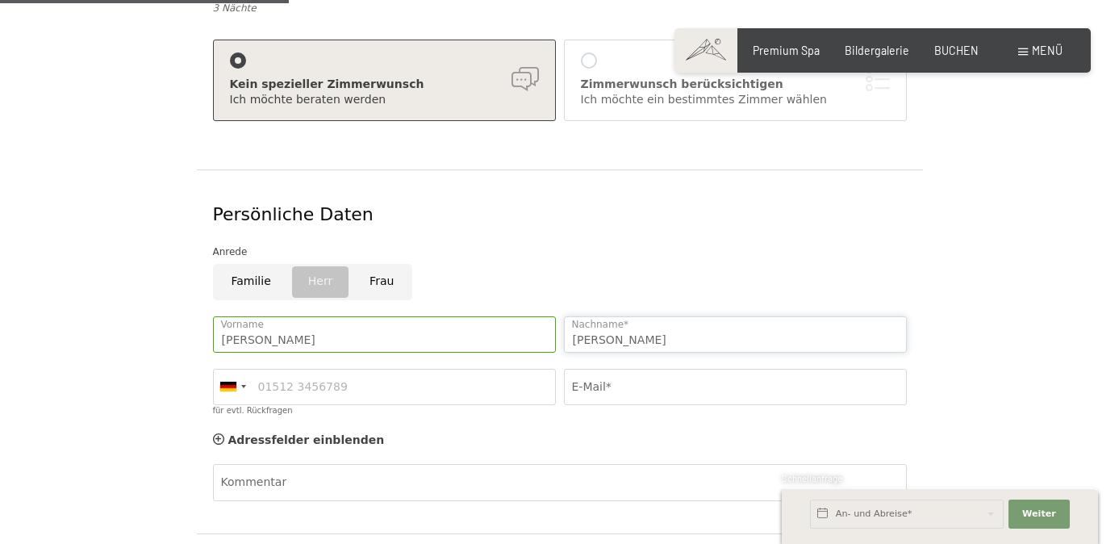
type input "Gruber"
click at [231, 370] on div at bounding box center [232, 387] width 37 height 35
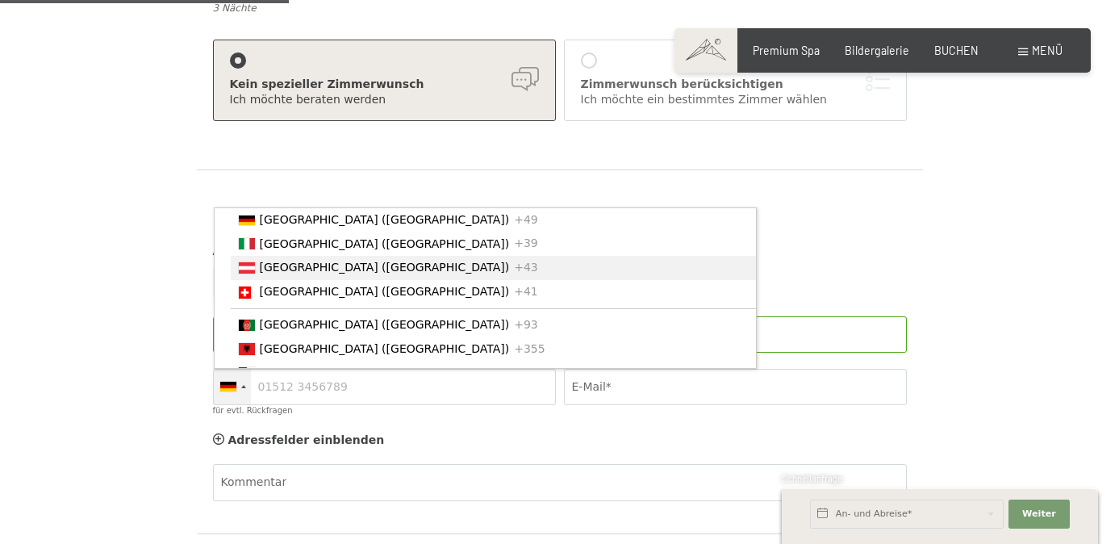
click at [299, 261] on span "[GEOGRAPHIC_DATA] ([GEOGRAPHIC_DATA])" at bounding box center [385, 267] width 250 height 13
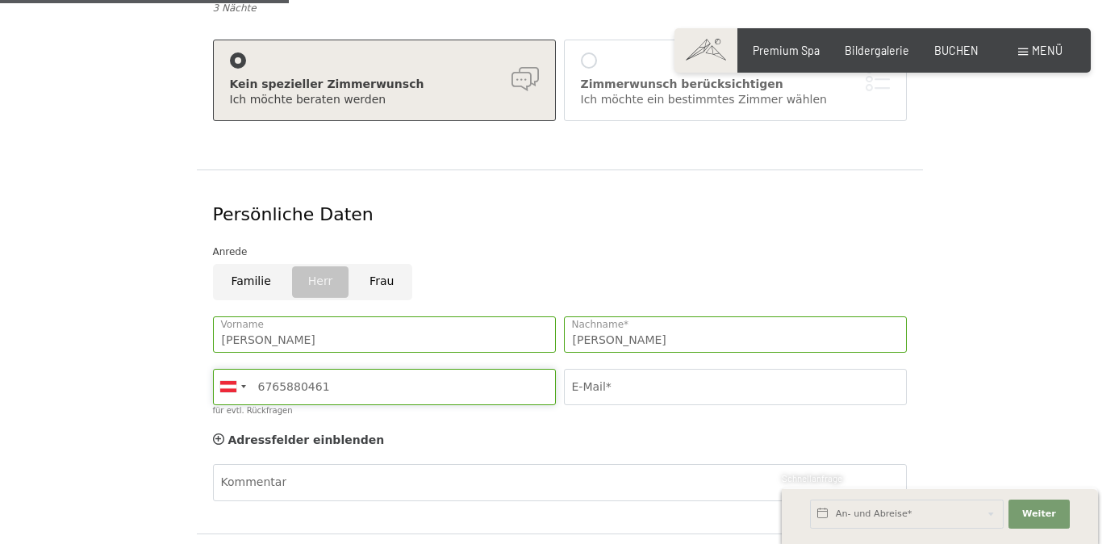
type input "6765880461"
click at [712, 377] on input "E-Mail*" at bounding box center [735, 387] width 343 height 36
type input "gruberpatrick93@gmail.com"
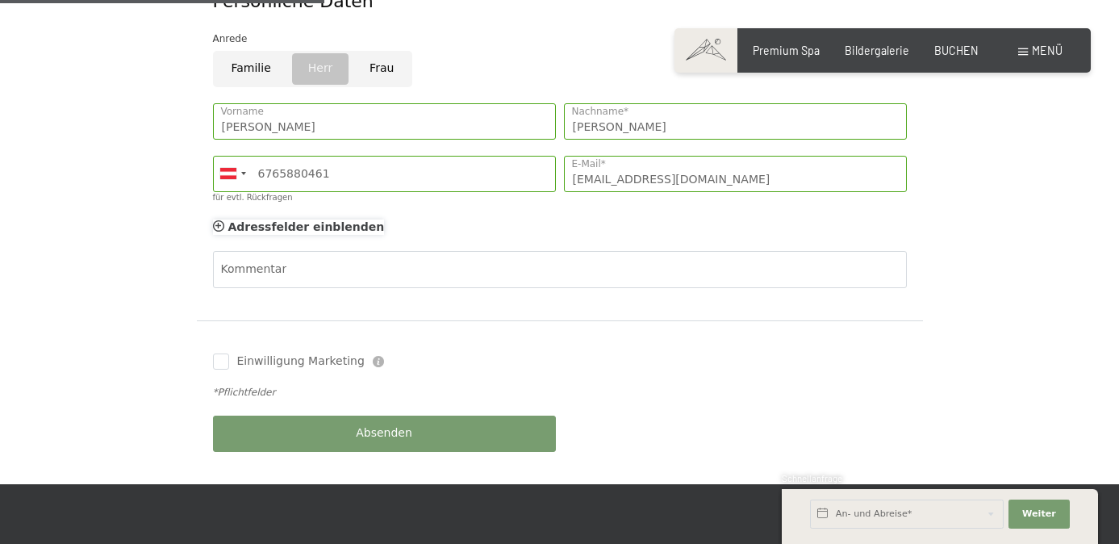
scroll to position [603, 0]
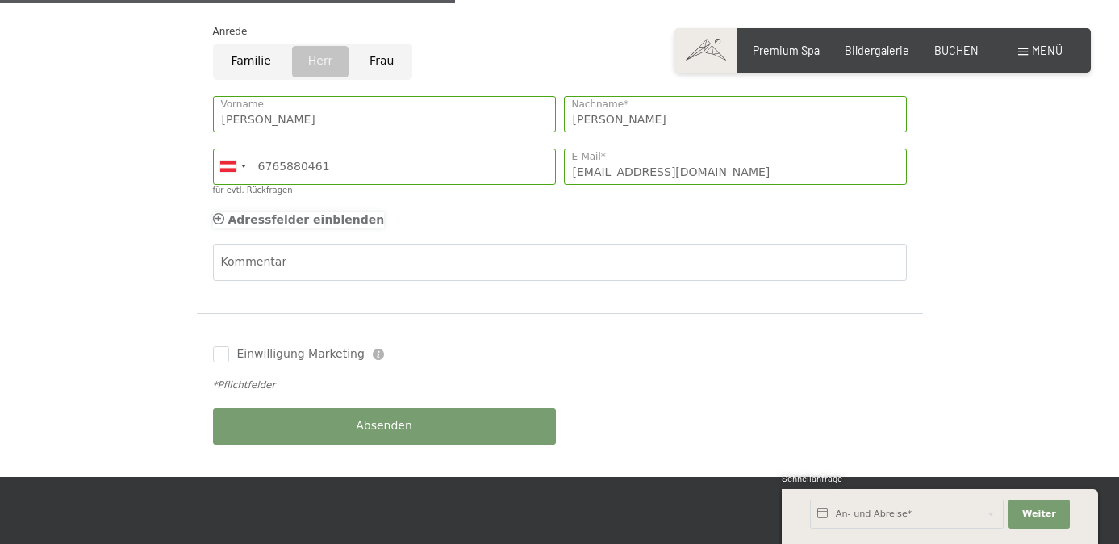
click at [338, 212] on div "Adressfelder einblenden Adressfelder ausblenden" at bounding box center [306, 220] width 157 height 16
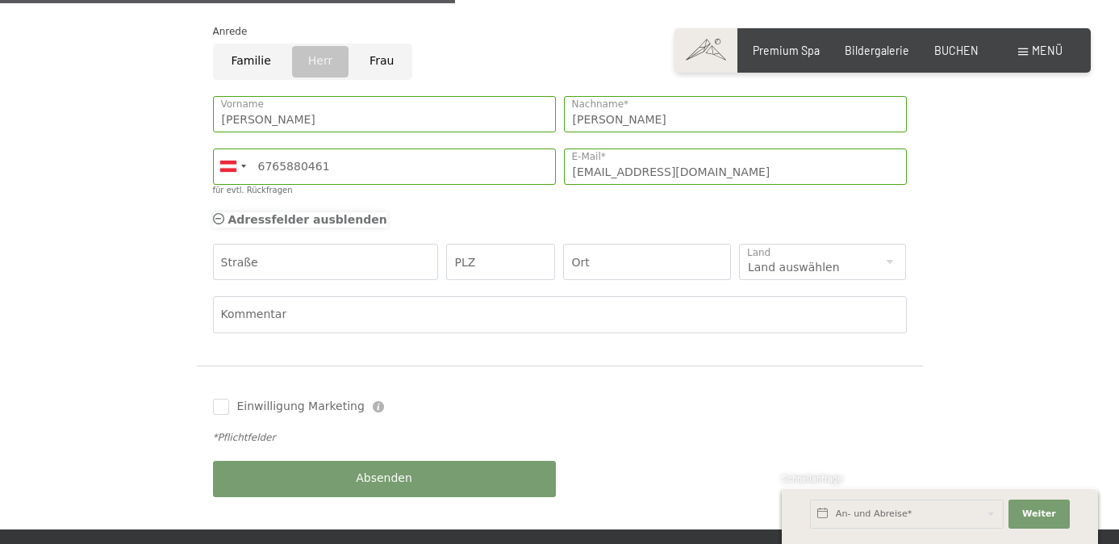
click at [338, 212] on div "Adressfelder einblenden Adressfelder ausblenden" at bounding box center [307, 220] width 159 height 16
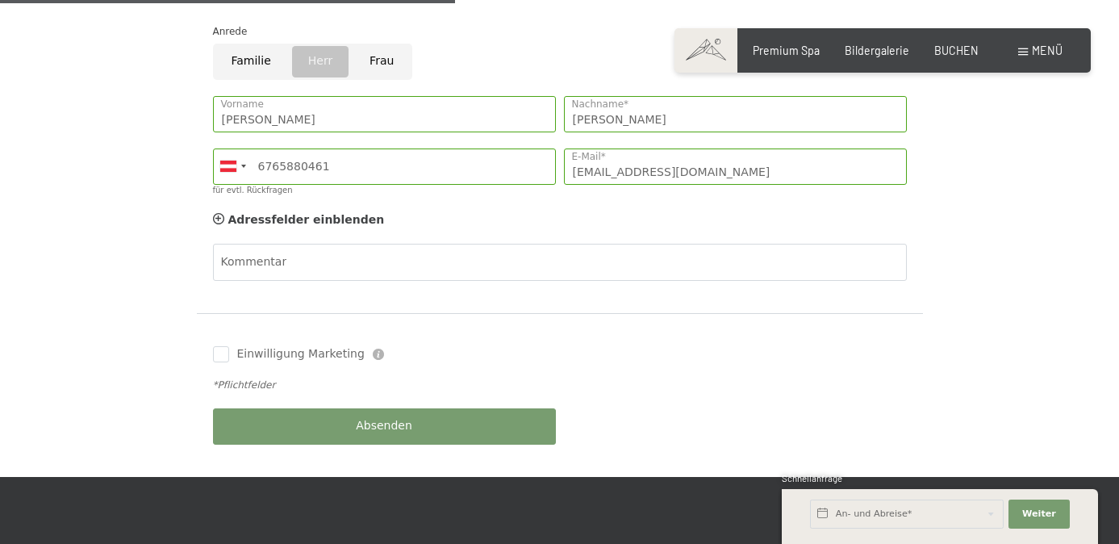
click at [311, 344] on div "Einwilligung Marketing Der Unterfertigte, der die Aufklärung laut Link gelesen …" at bounding box center [384, 354] width 351 height 32
click at [226, 346] on input "Einwilligung Marketing" at bounding box center [221, 354] width 16 height 16
checkbox input "true"
click at [357, 418] on span "Absenden" at bounding box center [384, 426] width 56 height 16
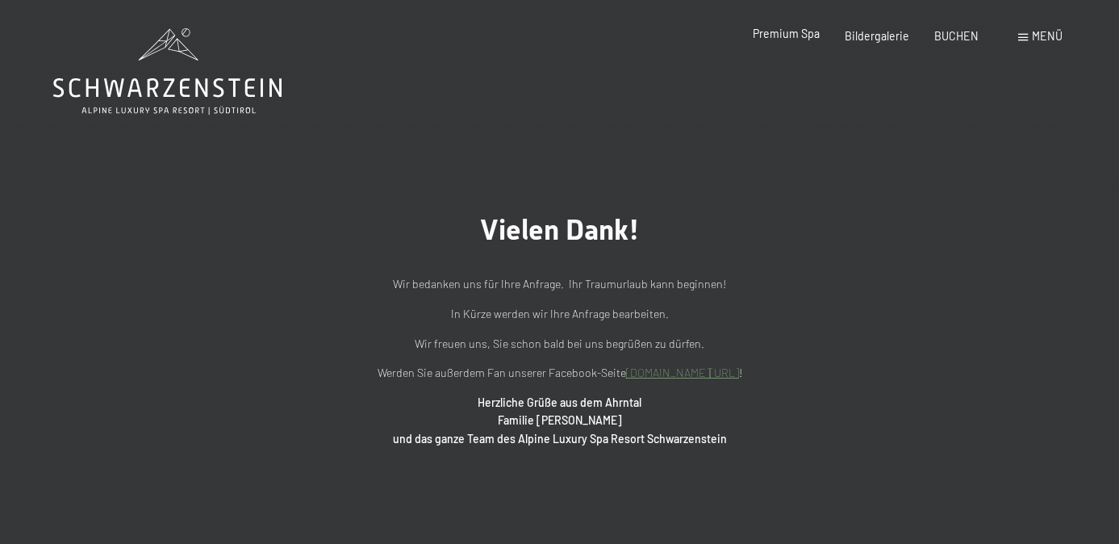
click at [779, 33] on span "Premium Spa" at bounding box center [786, 34] width 67 height 14
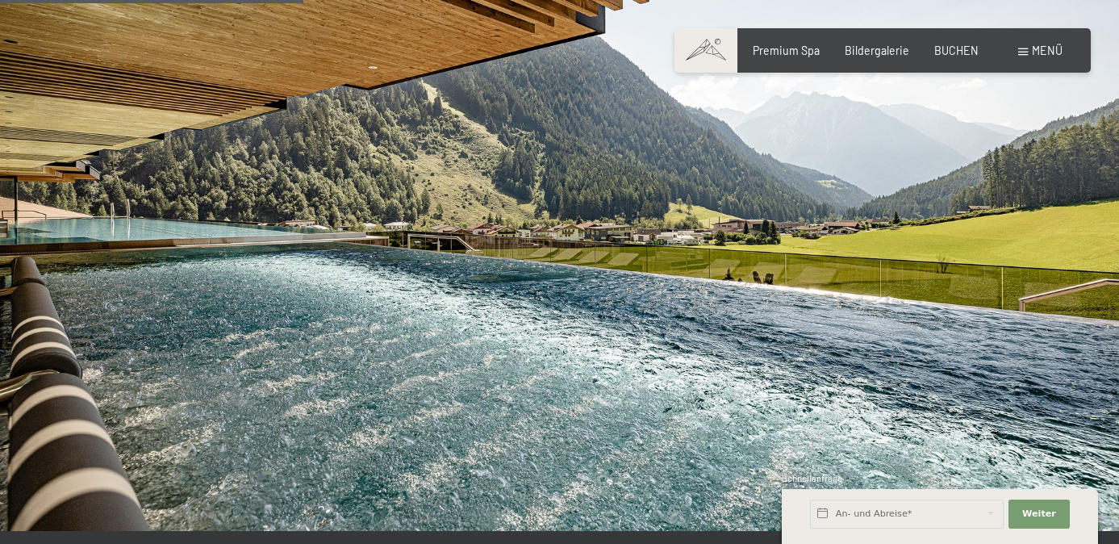
scroll to position [2676, 0]
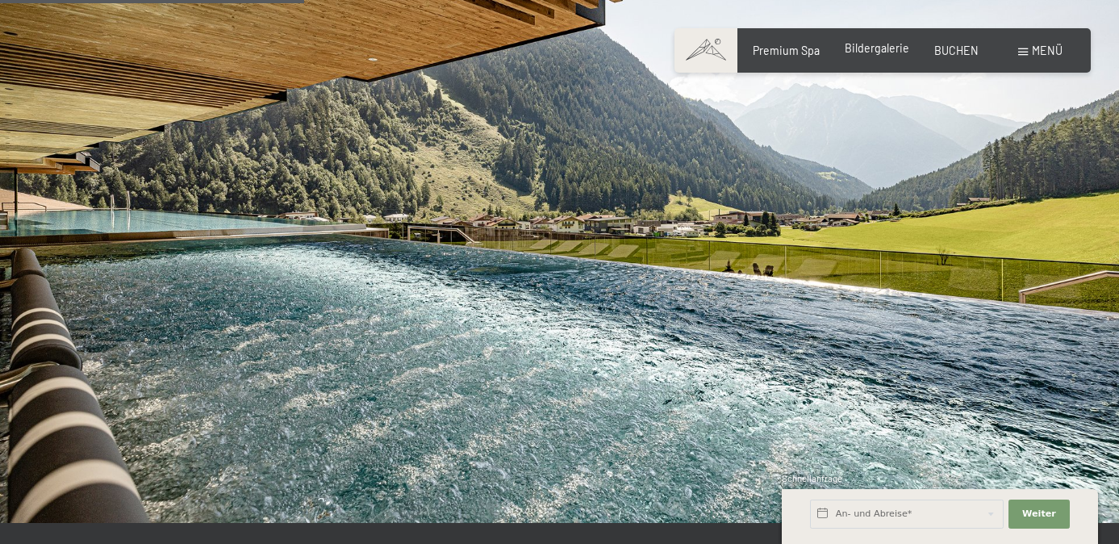
click at [882, 48] on span "Bildergalerie" at bounding box center [877, 48] width 65 height 14
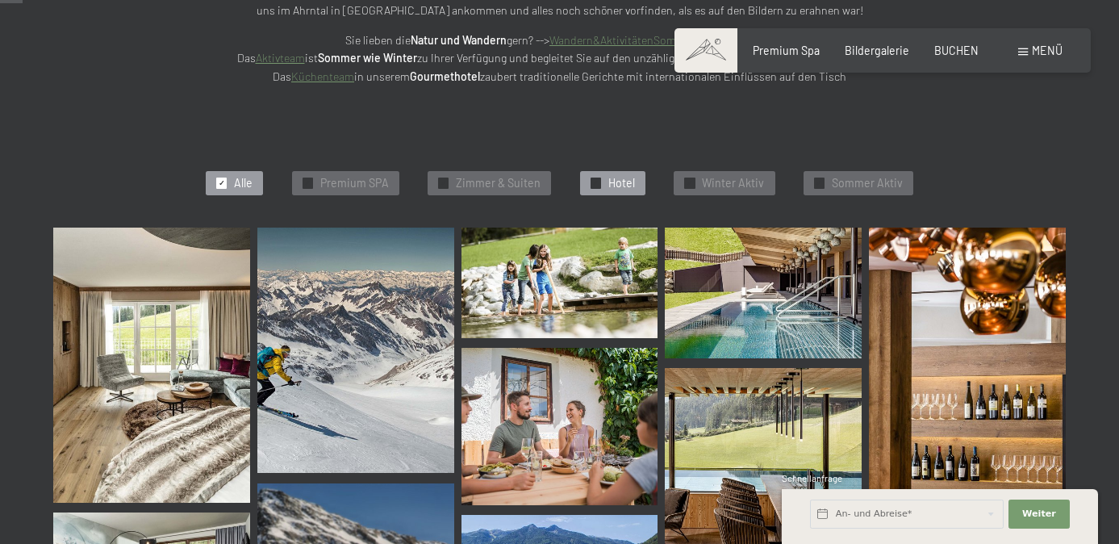
click at [619, 185] on span "Hotel" at bounding box center [621, 183] width 27 height 16
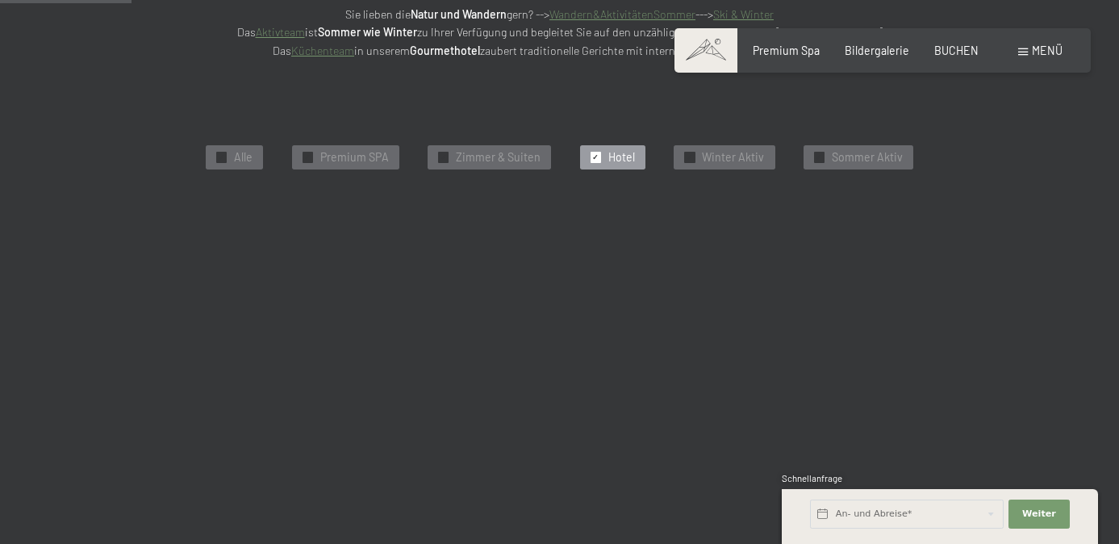
scroll to position [344, 0]
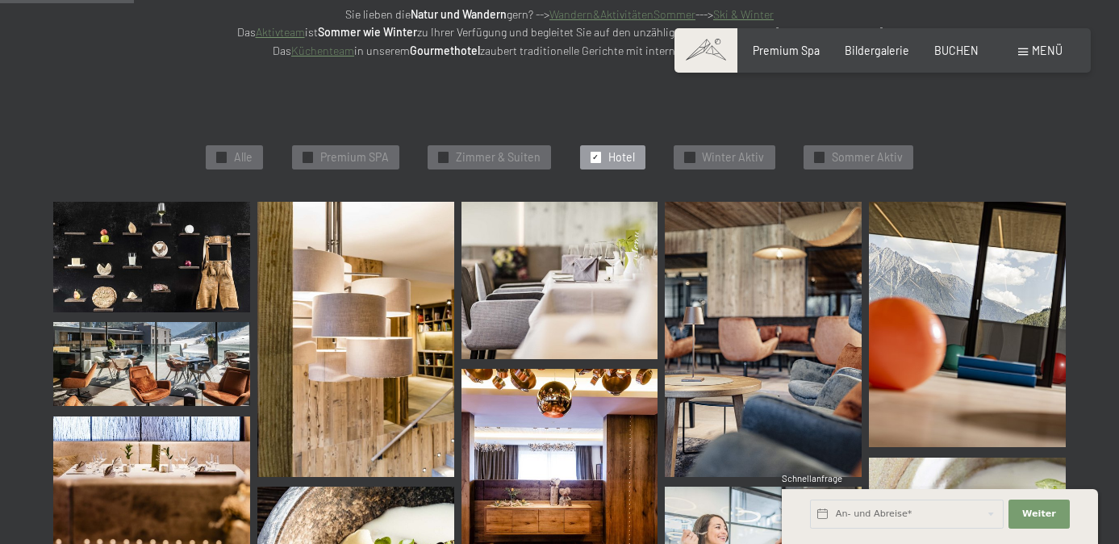
click at [597, 149] on div "✓ Hotel" at bounding box center [612, 157] width 65 height 24
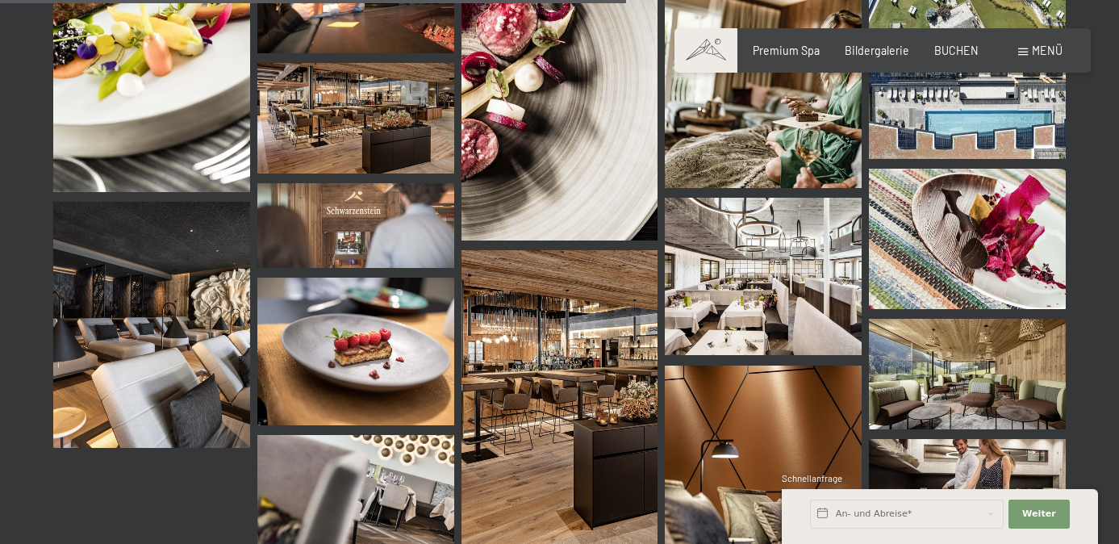
scroll to position [1644, 0]
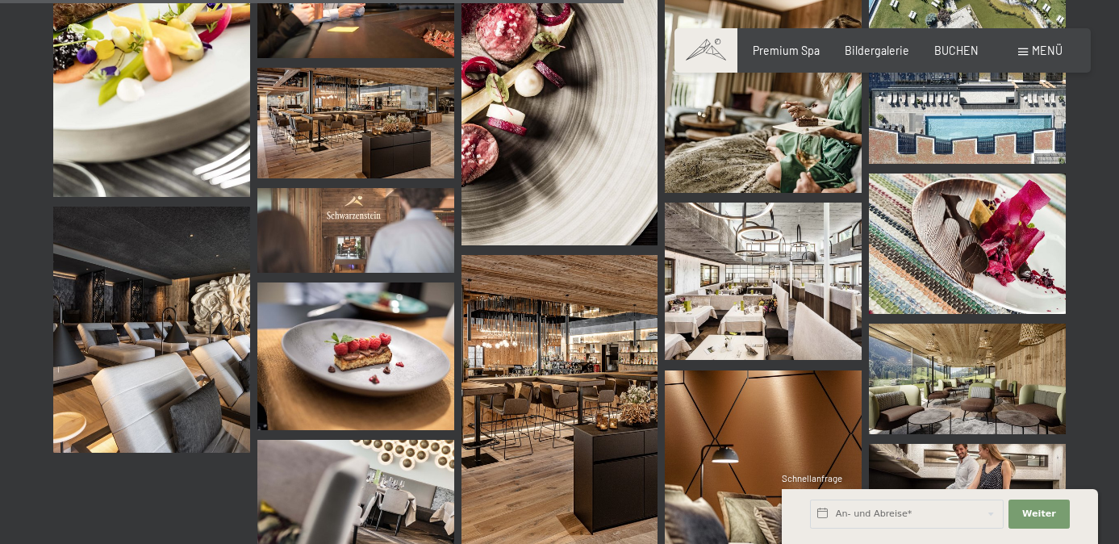
click at [655, 330] on img at bounding box center [560, 402] width 197 height 295
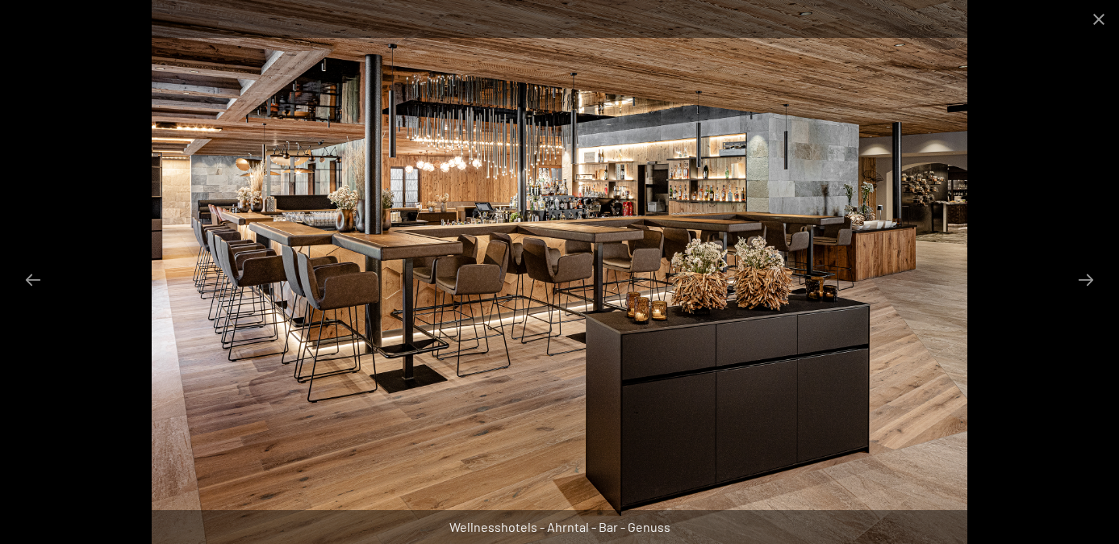
click at [1110, 183] on div at bounding box center [559, 272] width 1119 height 544
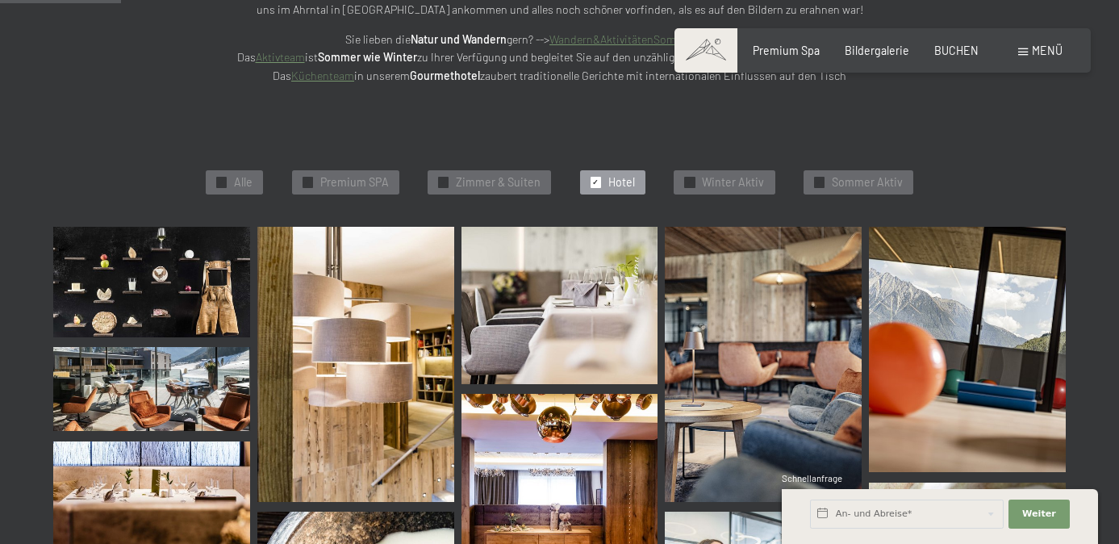
scroll to position [0, 0]
